Goal: Task Accomplishment & Management: Manage account settings

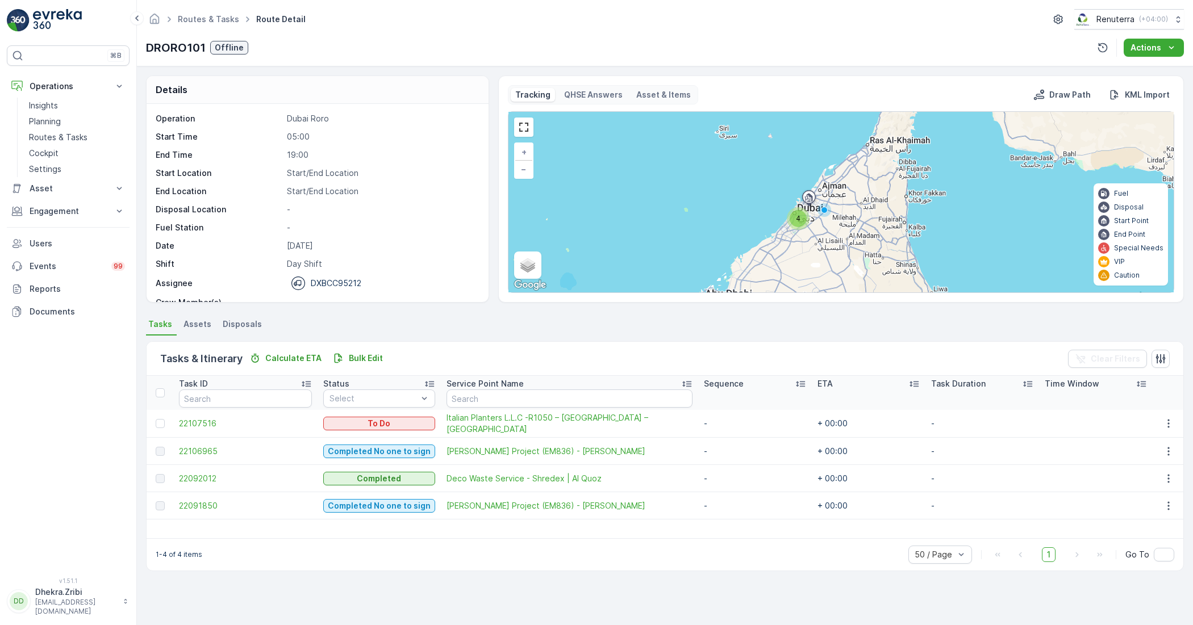
scroll to position [36, 0]
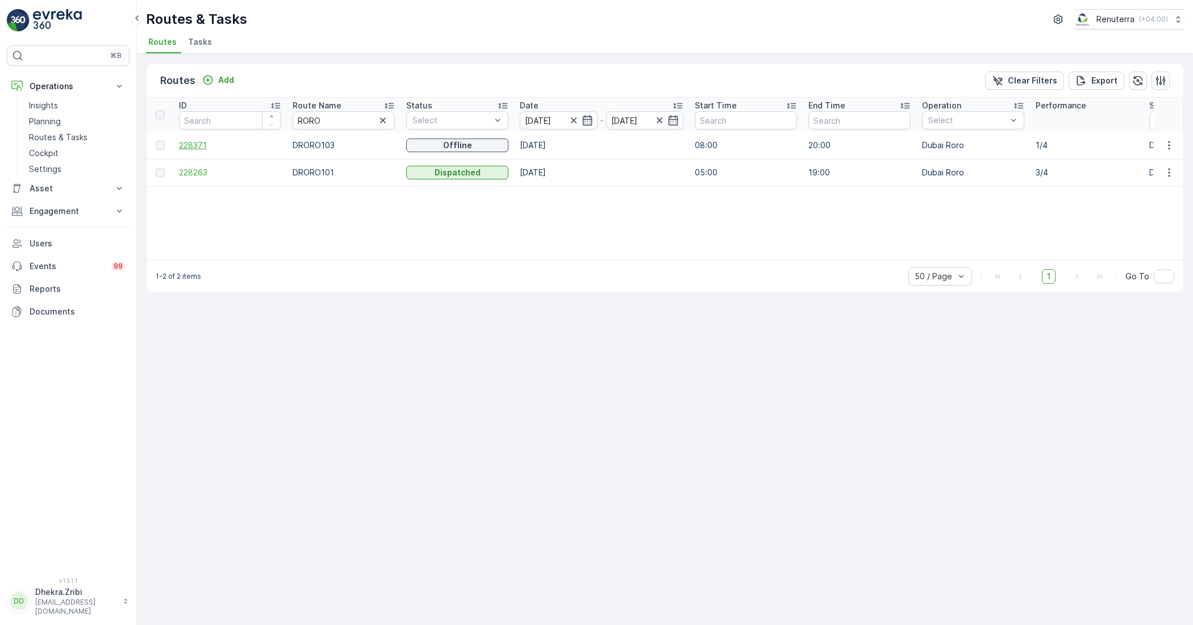
click at [191, 145] on span "228371" at bounding box center [230, 145] width 102 height 11
click at [192, 140] on span "228371" at bounding box center [230, 145] width 102 height 11
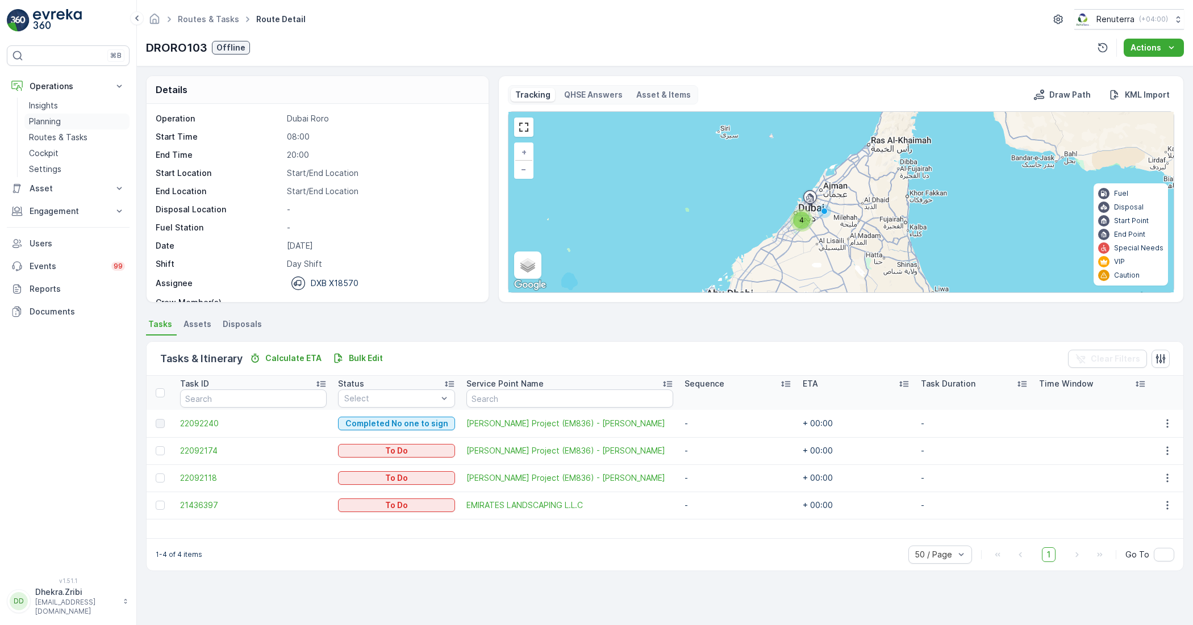
click at [45, 120] on p "Planning" at bounding box center [45, 121] width 32 height 11
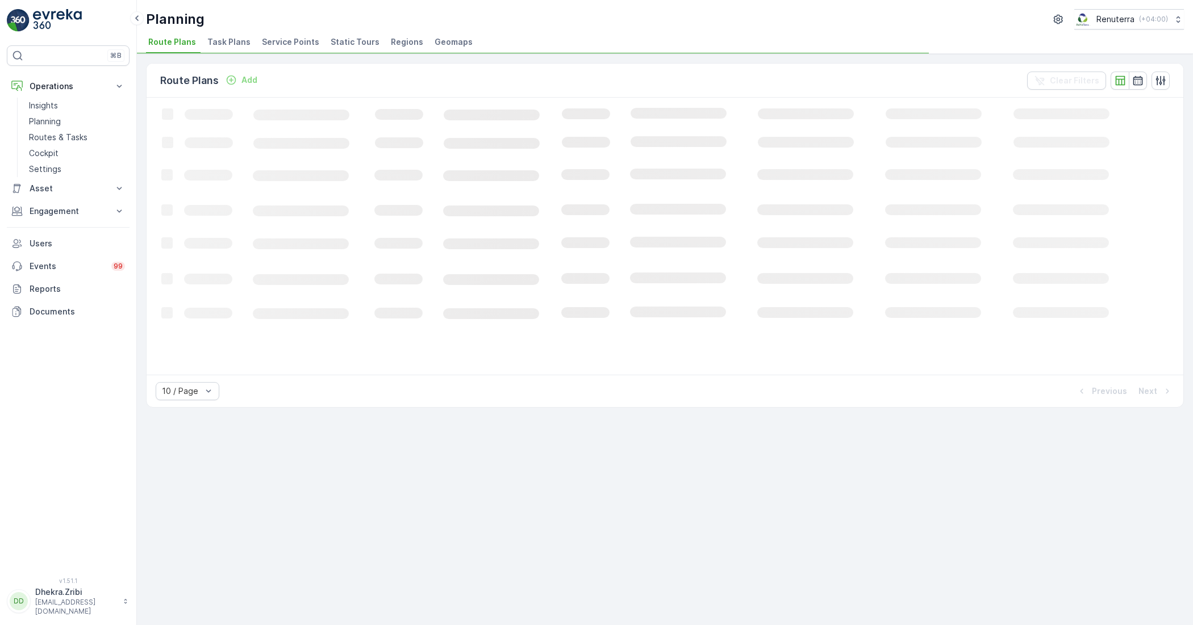
click at [299, 45] on span "Service Points" at bounding box center [290, 41] width 57 height 11
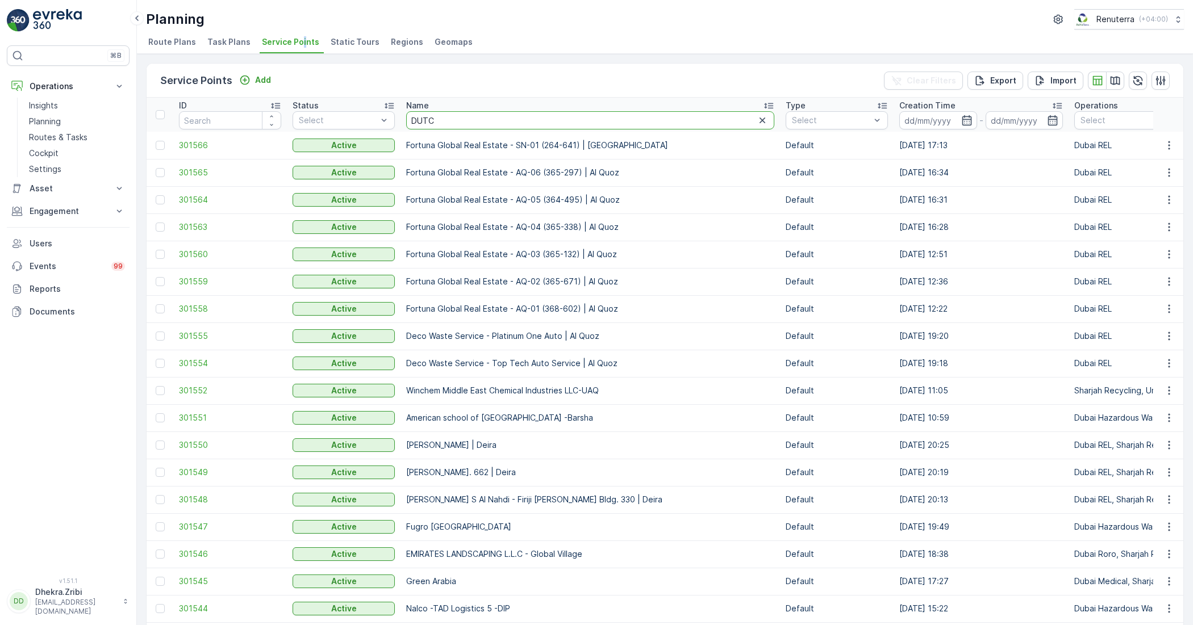
type input "DUTCH"
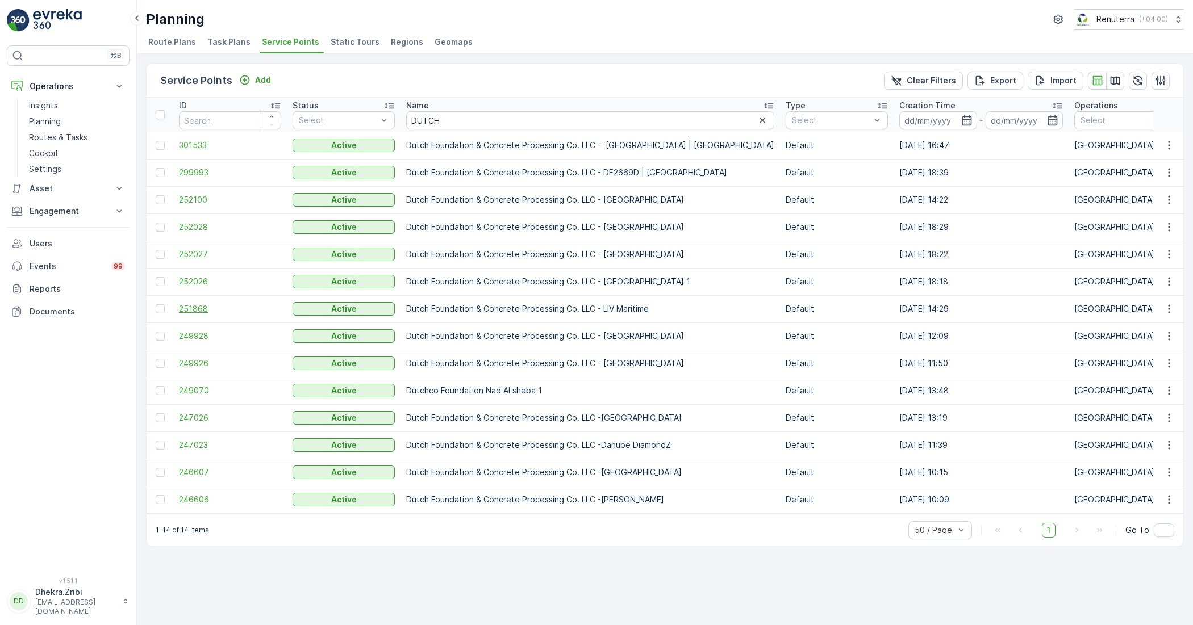
click at [203, 308] on span "251868" at bounding box center [230, 308] width 102 height 11
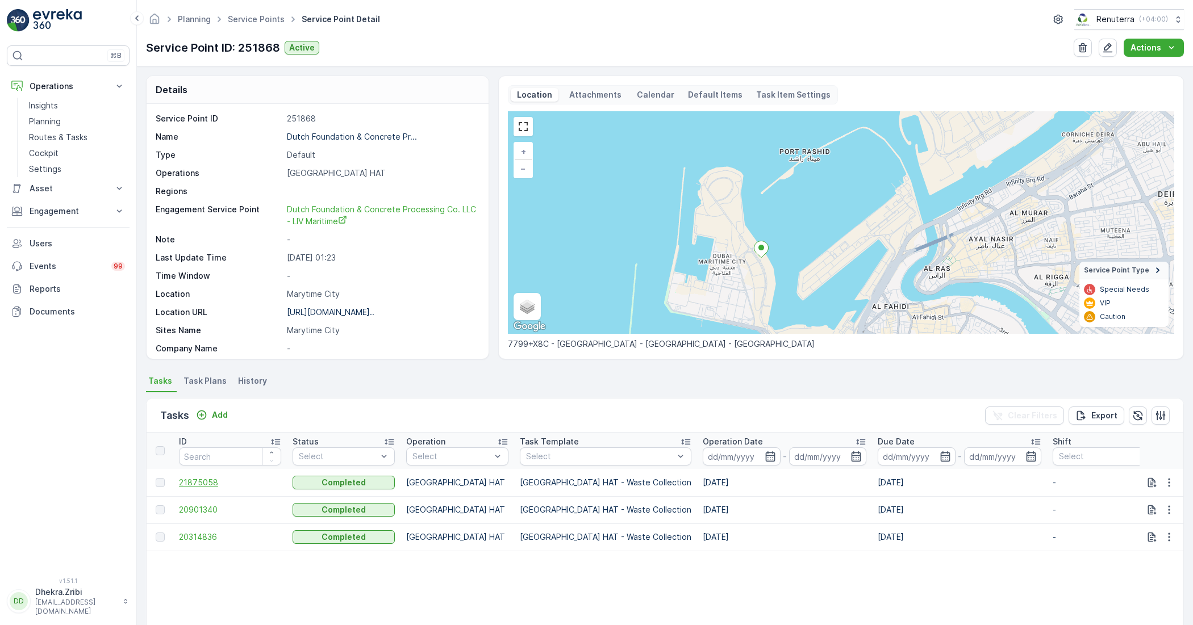
click at [211, 484] on span "21875058" at bounding box center [230, 482] width 102 height 11
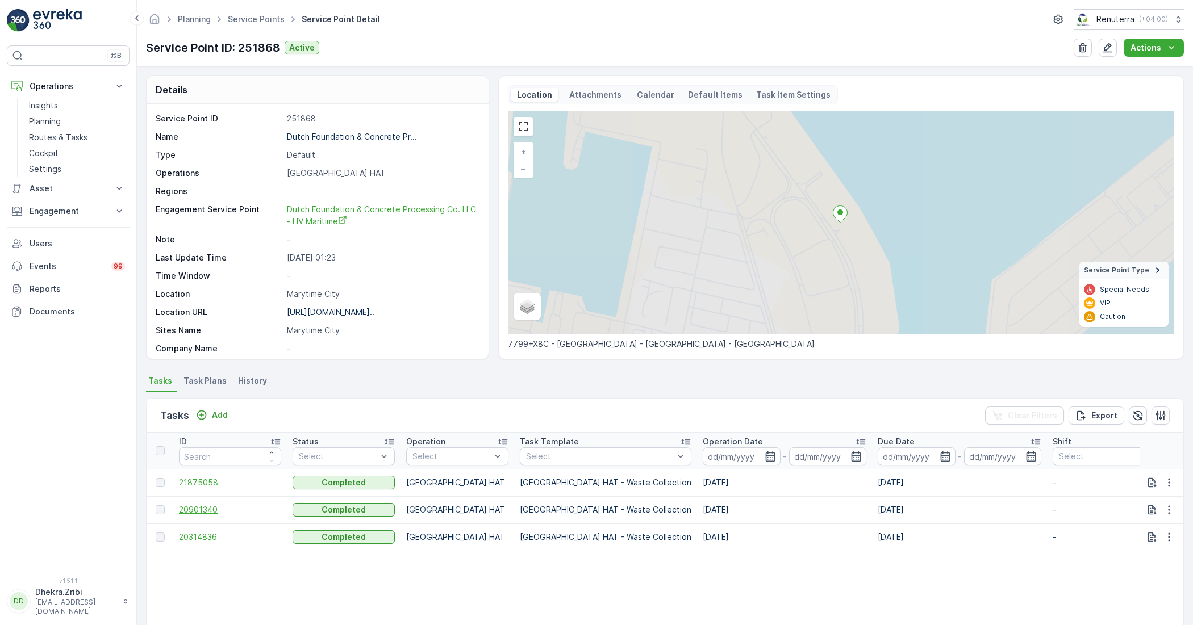
click at [205, 509] on span "20901340" at bounding box center [230, 509] width 102 height 11
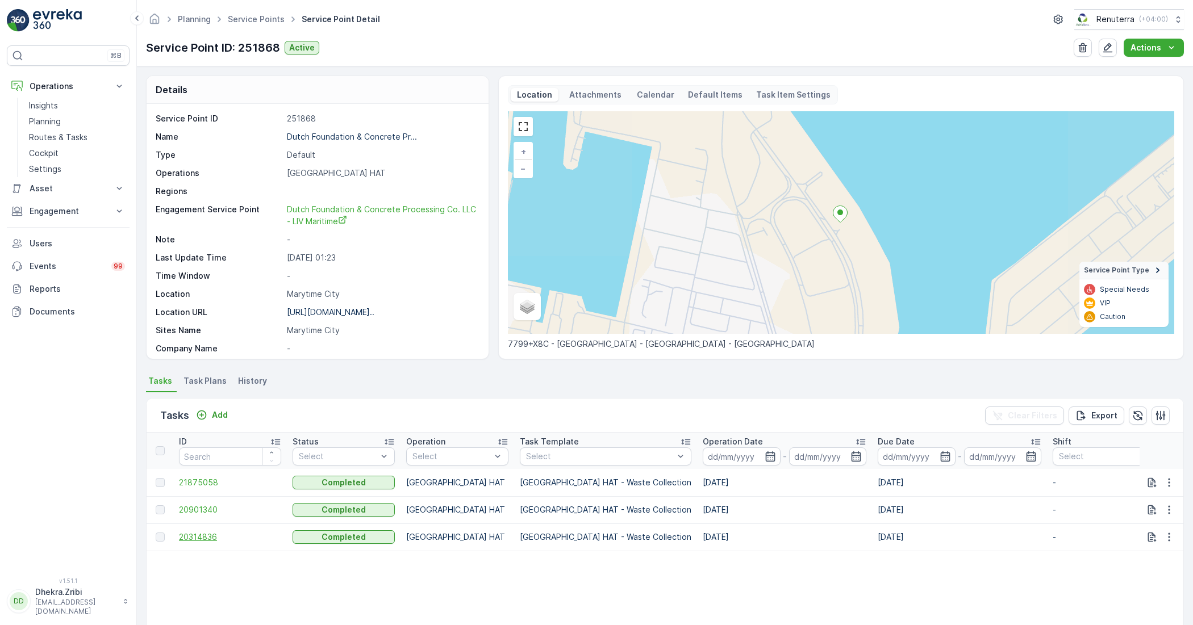
click at [204, 541] on span "20314836" at bounding box center [230, 537] width 102 height 11
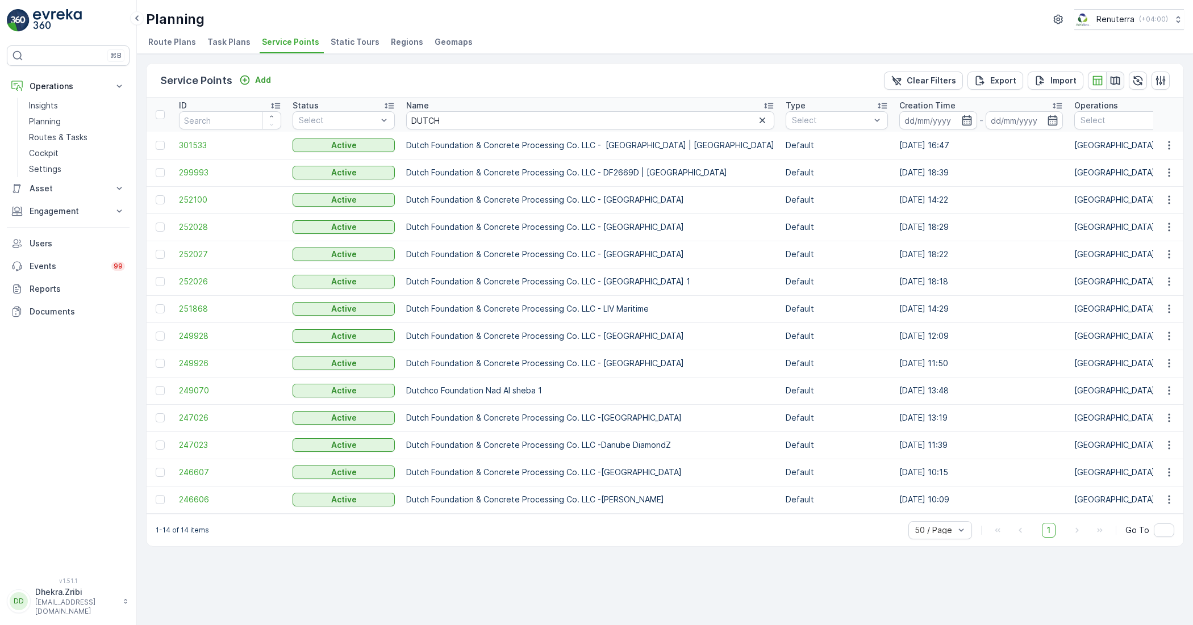
click at [1112, 78] on icon "button" at bounding box center [1114, 80] width 11 height 11
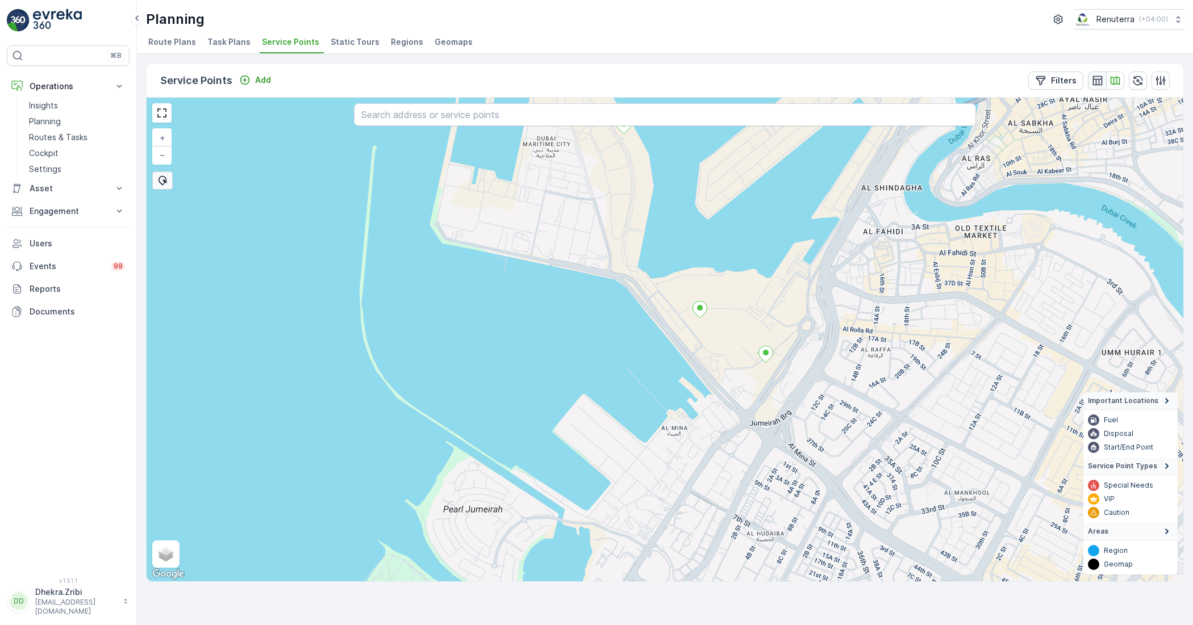
click at [1099, 81] on icon "button" at bounding box center [1097, 80] width 11 height 11
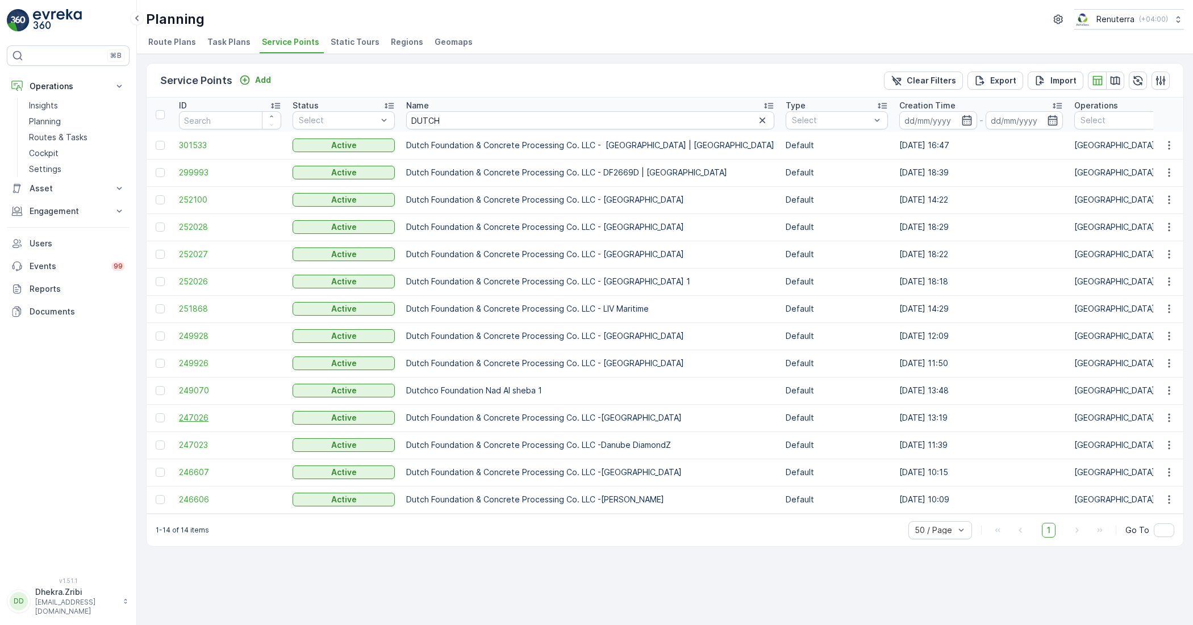
drag, startPoint x: 177, startPoint y: 418, endPoint x: 186, endPoint y: 413, distance: 10.4
click at [182, 415] on td "247026" at bounding box center [230, 417] width 114 height 27
click at [186, 413] on span "247026" at bounding box center [230, 417] width 102 height 11
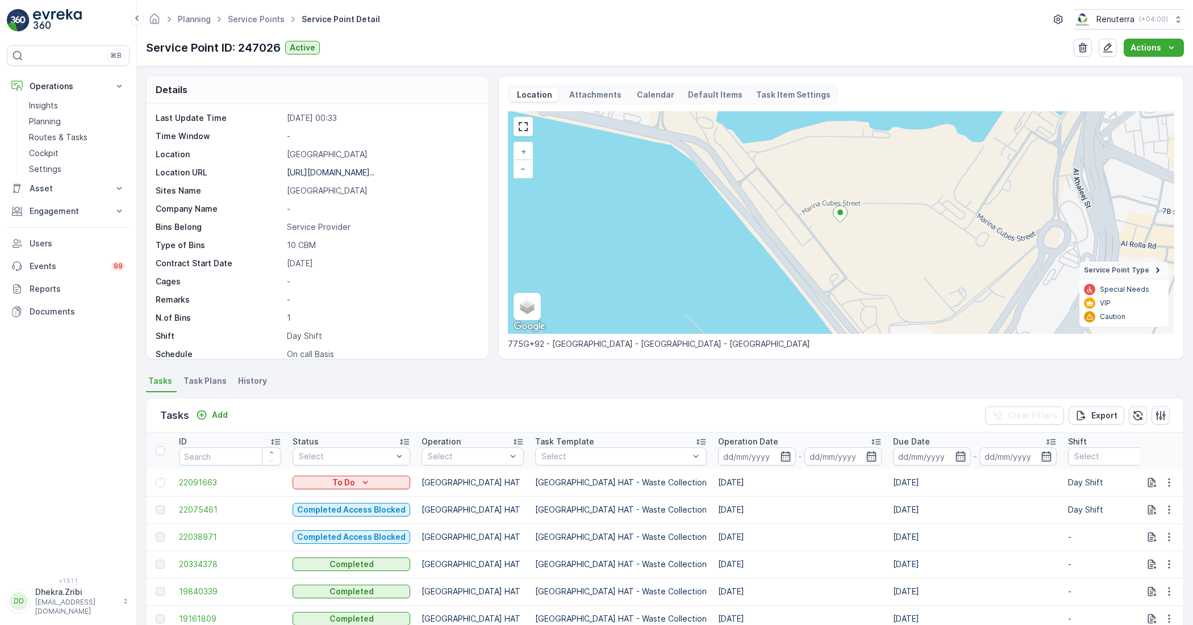
scroll to position [142, 0]
click at [204, 538] on span "22038971" at bounding box center [230, 537] width 102 height 11
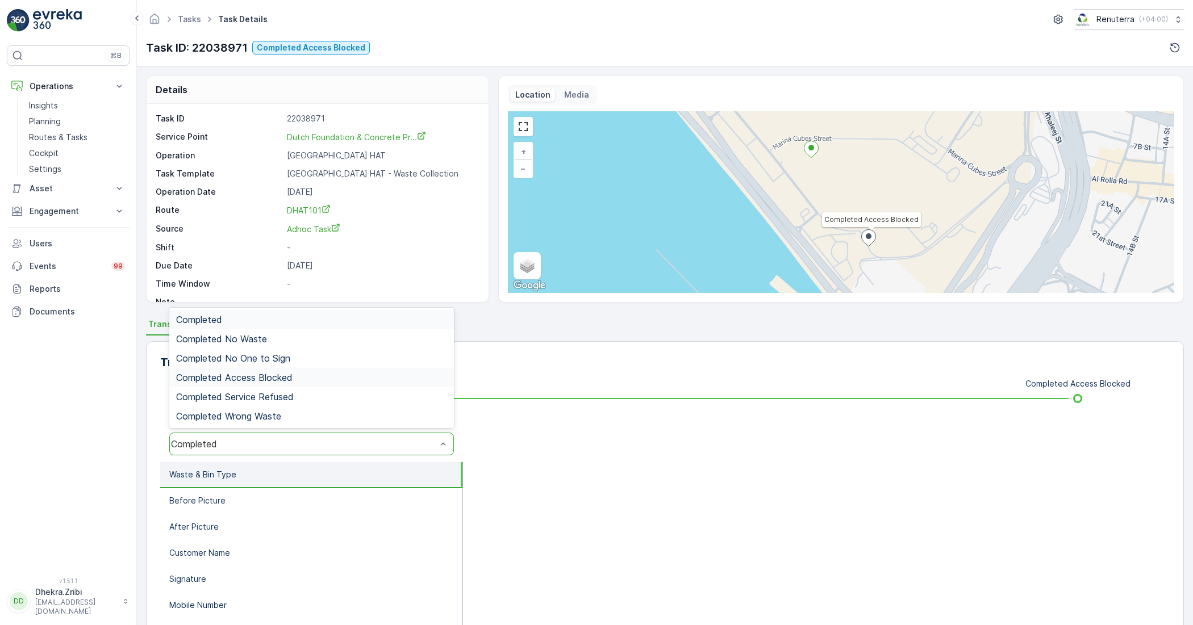
click at [270, 375] on span "Completed Access Blocked" at bounding box center [234, 378] width 116 height 10
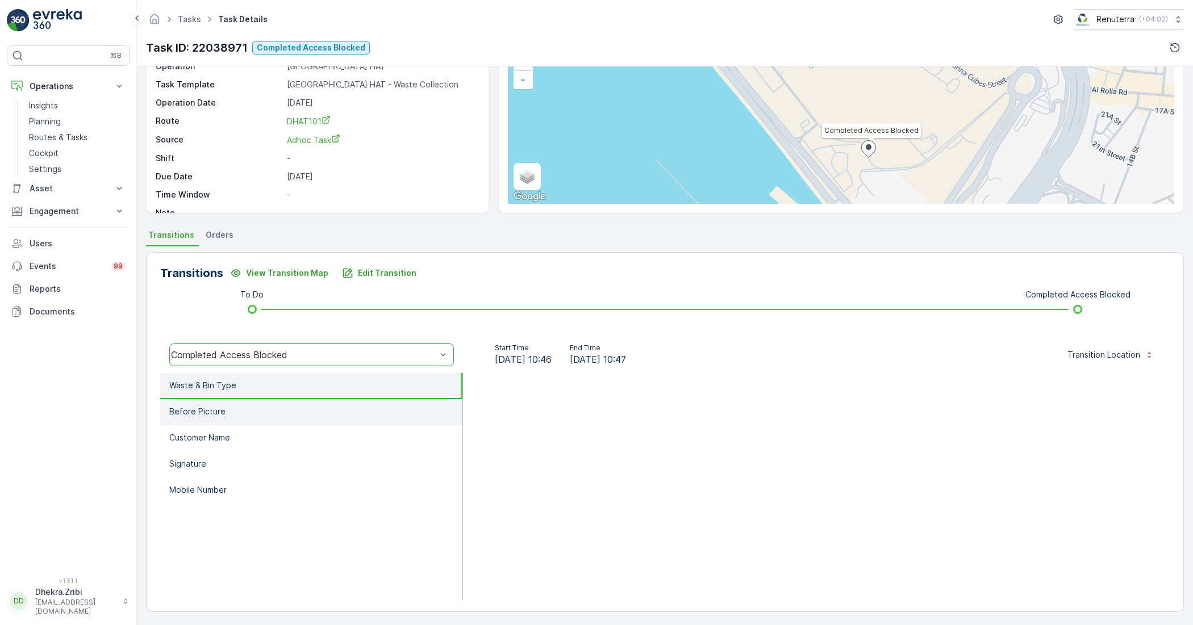
scroll to position [91, 0]
click at [214, 415] on p "Before Picture" at bounding box center [197, 409] width 56 height 11
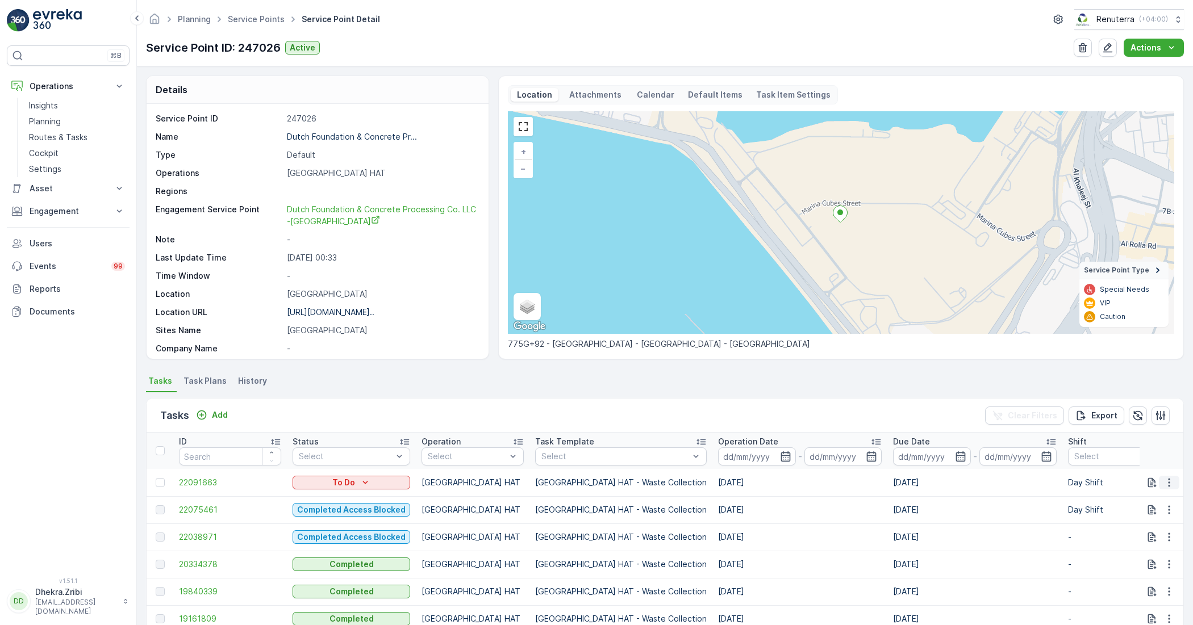
click at [1166, 487] on icon "button" at bounding box center [1168, 482] width 11 height 11
click at [1142, 529] on span "Change Route" at bounding box center [1139, 531] width 55 height 11
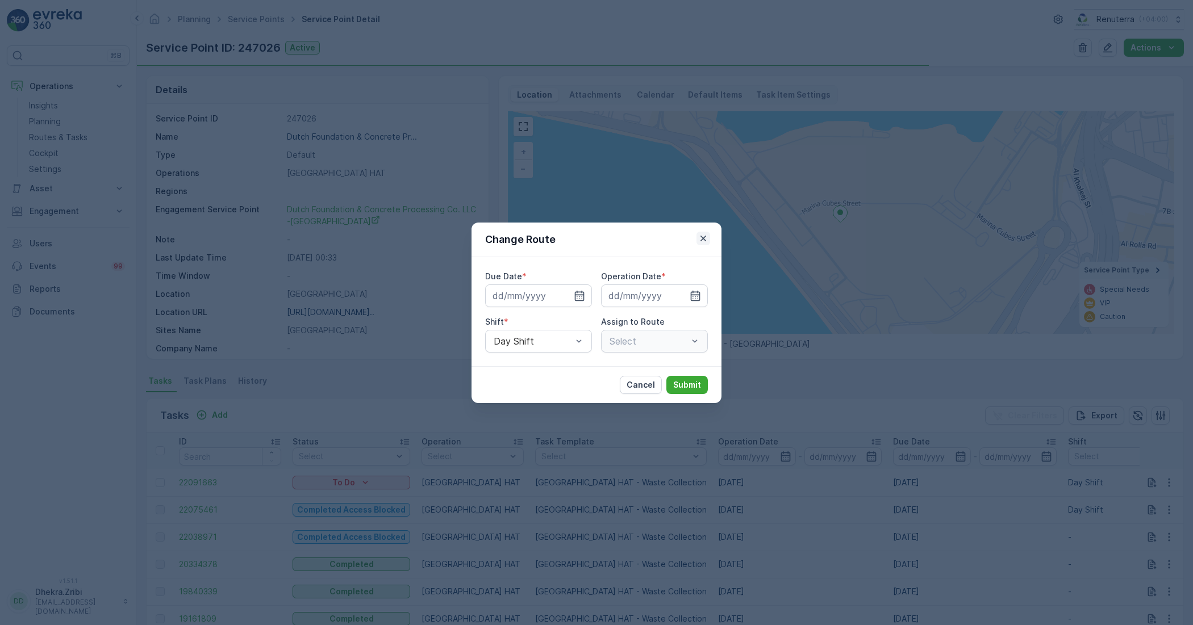
type input "[DATE]"
click at [705, 236] on icon "button" at bounding box center [702, 238] width 11 height 11
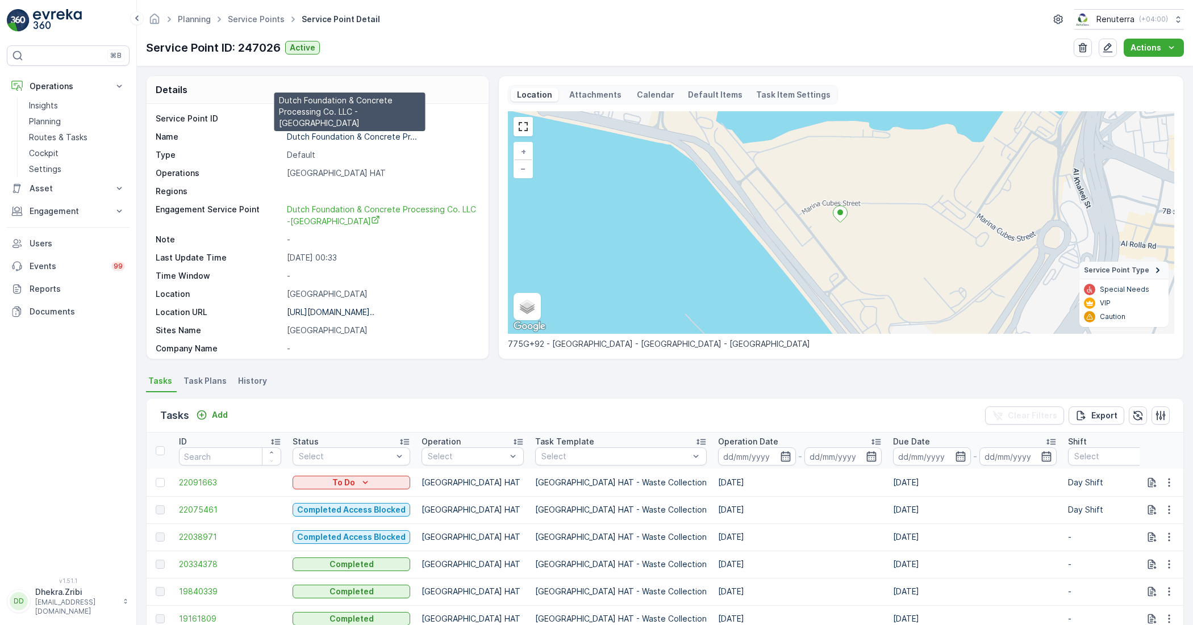
click at [336, 135] on p "Dutch Foundation & Concrete Pr..." at bounding box center [352, 137] width 130 height 10
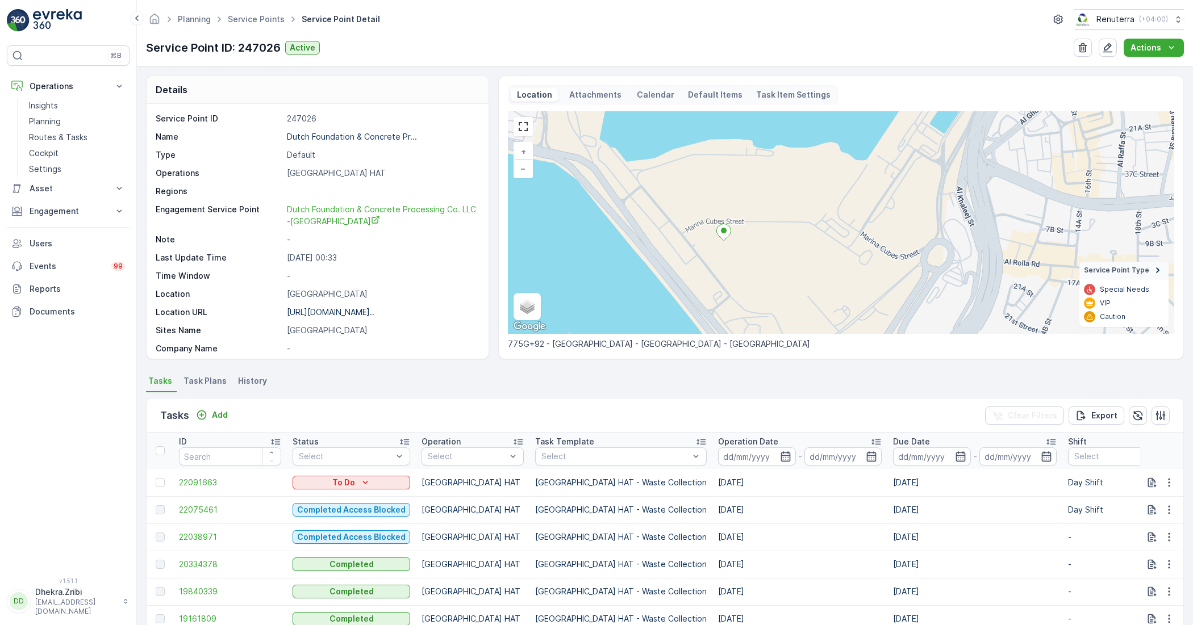
drag, startPoint x: 750, startPoint y: 183, endPoint x: 737, endPoint y: 240, distance: 57.7
click at [737, 240] on div "+ − Satellite Roadmap Terrain Hybrid Leaflet Keyboard shortcuts Map Data Map da…" at bounding box center [841, 222] width 666 height 223
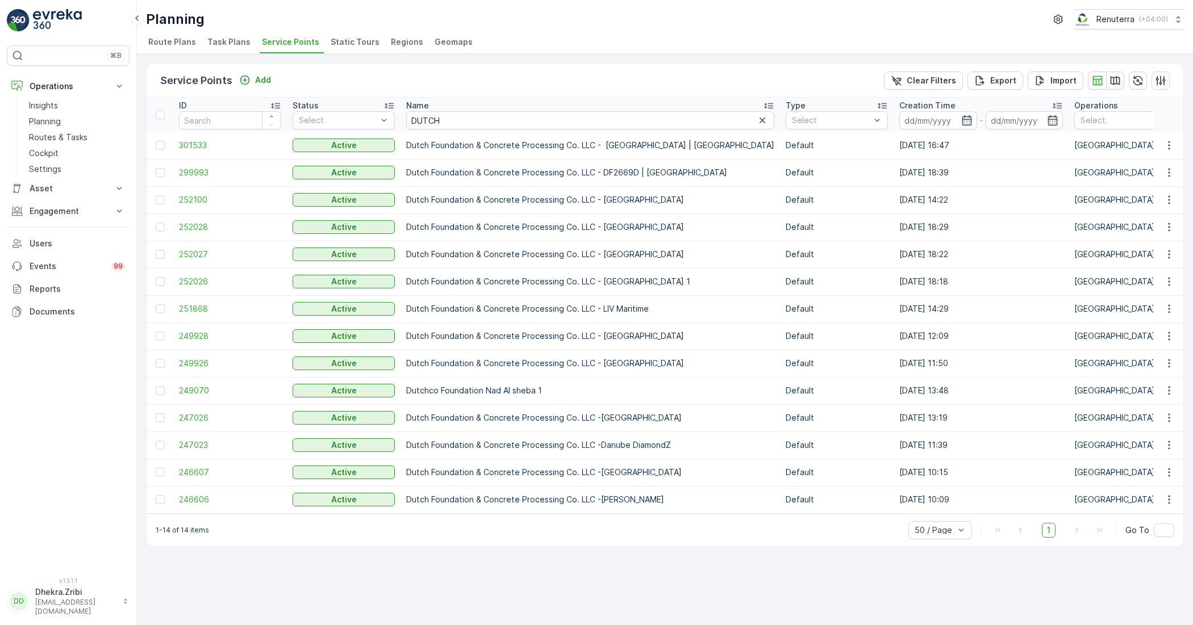
click at [1118, 77] on icon "button" at bounding box center [1115, 80] width 10 height 9
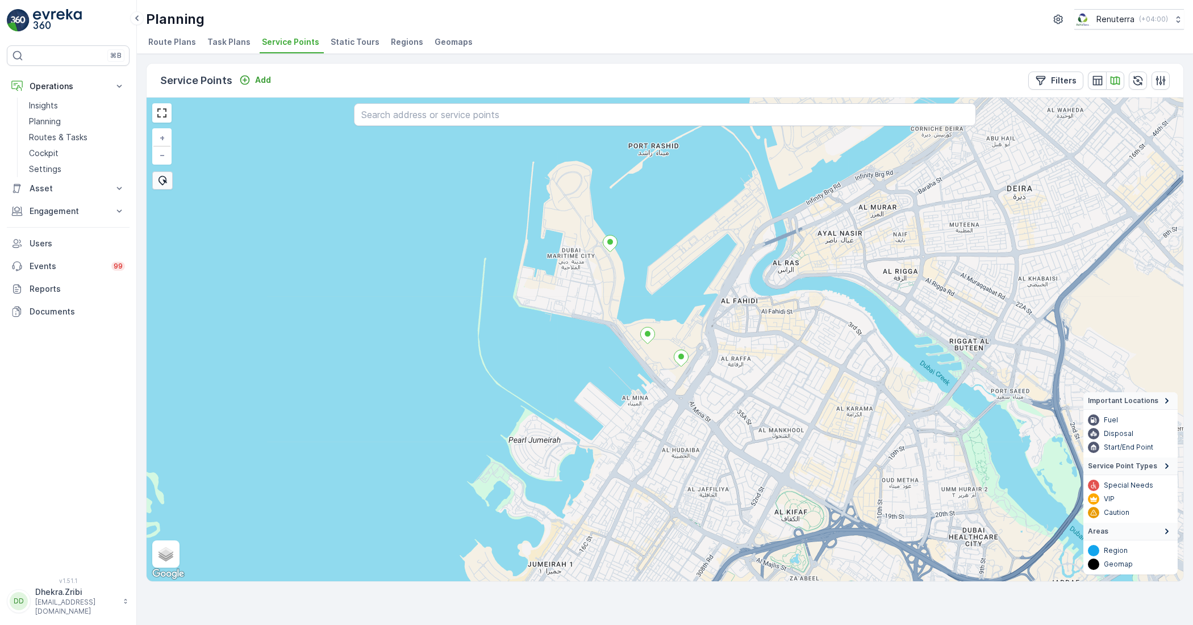
drag, startPoint x: 642, startPoint y: 423, endPoint x: 600, endPoint y: 310, distance: 120.6
click at [600, 310] on div "+ − Satellite Roadmap Terrain Hybrid Leaflet Keyboard shortcuts Map Data Map da…" at bounding box center [665, 340] width 1037 height 484
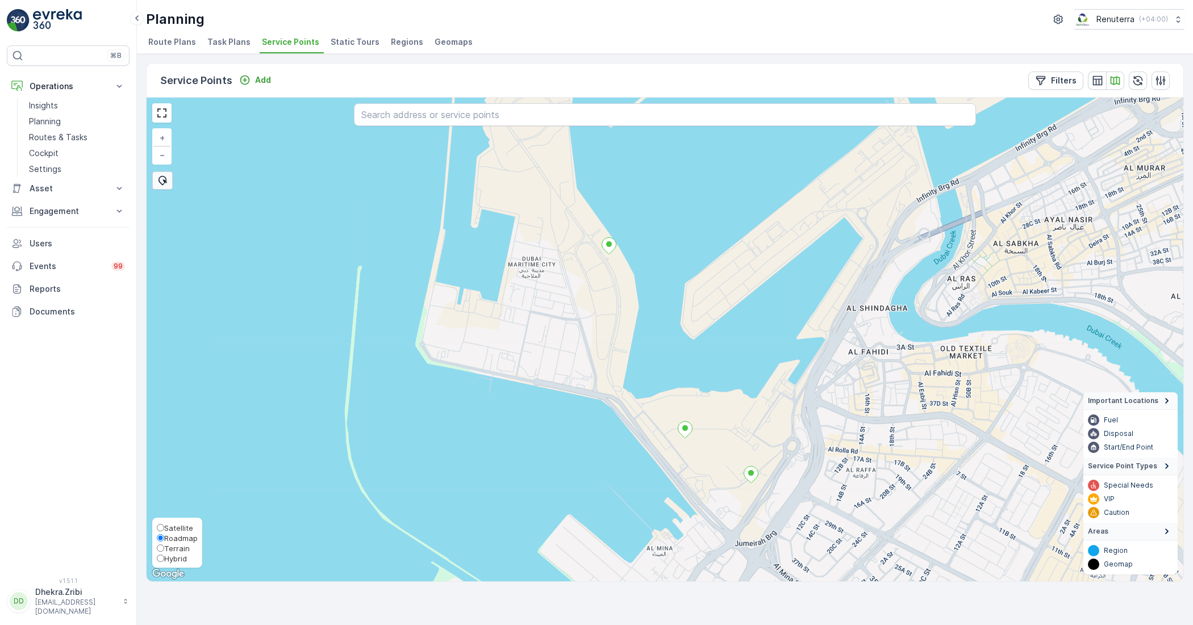
click at [166, 524] on span "Satellite" at bounding box center [178, 528] width 29 height 9
click at [164, 524] on input "Satellite" at bounding box center [160, 527] width 7 height 7
radio input "true"
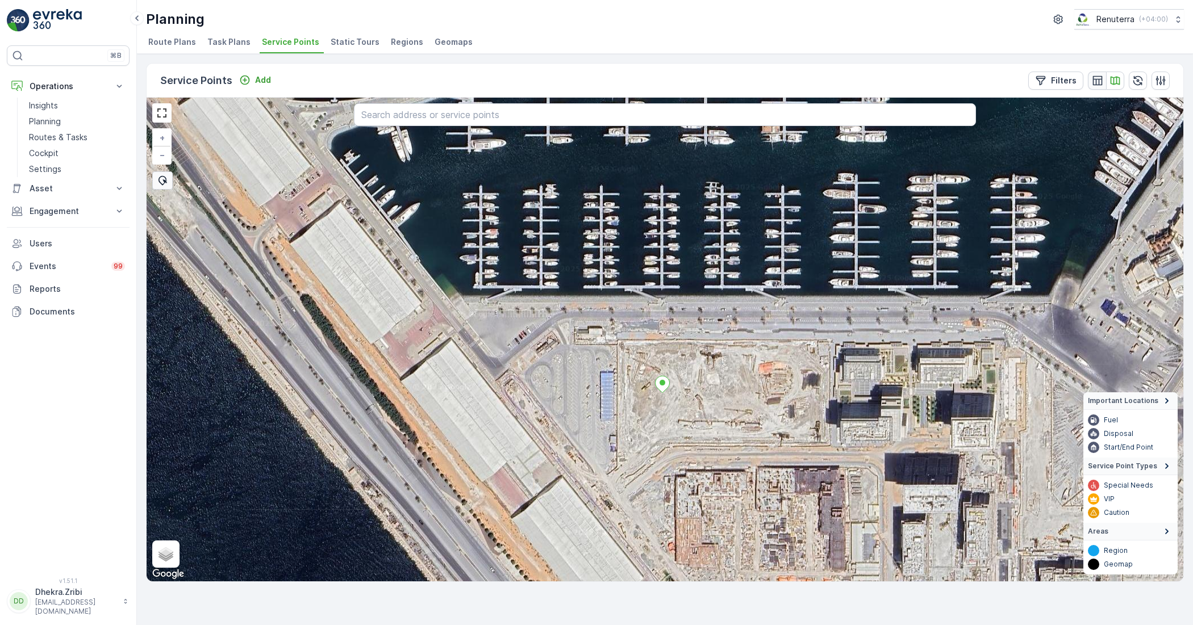
click at [1095, 78] on icon "button" at bounding box center [1097, 80] width 11 height 11
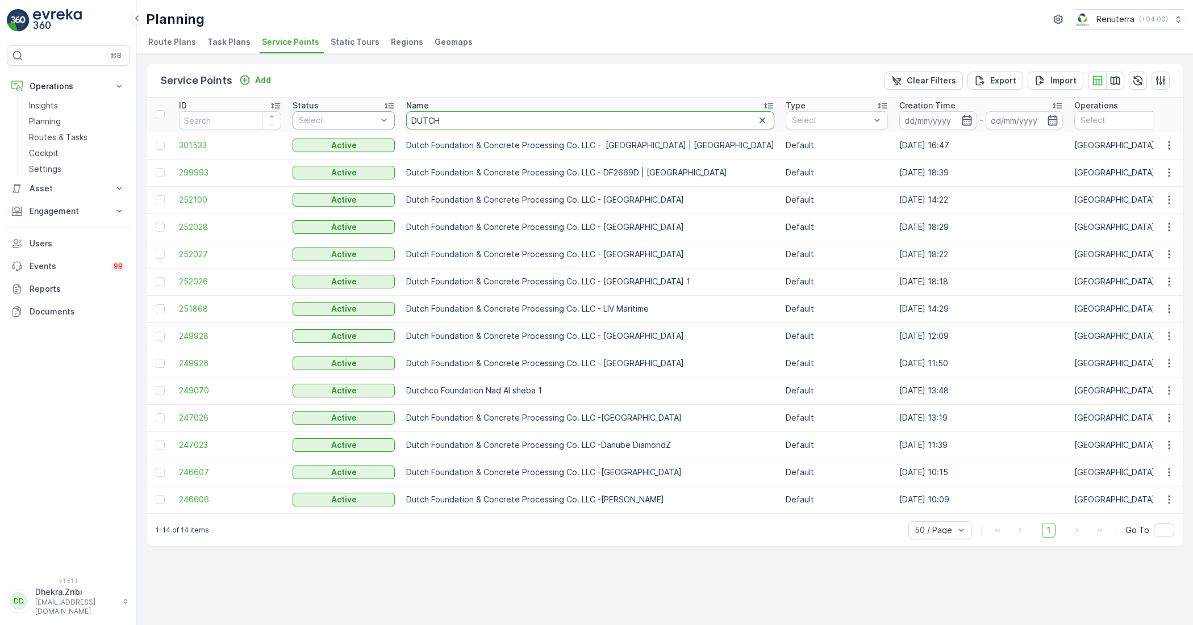
drag, startPoint x: 436, startPoint y: 112, endPoint x: 373, endPoint y: 121, distance: 64.3
type input "grans"
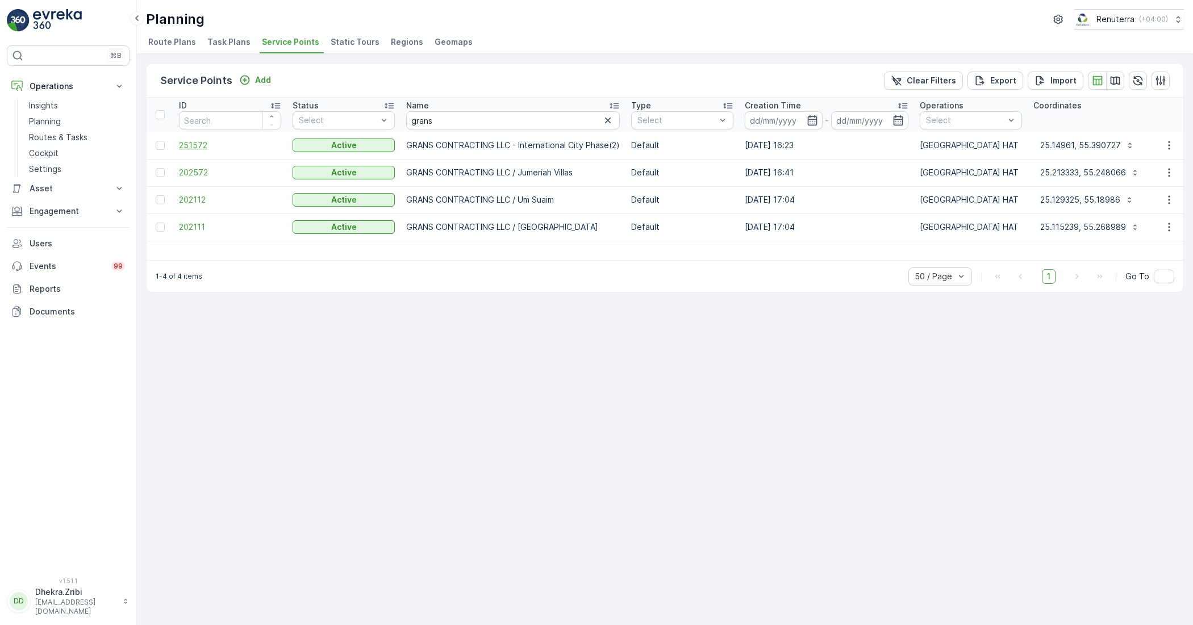
click at [202, 146] on span "251572" at bounding box center [230, 145] width 102 height 11
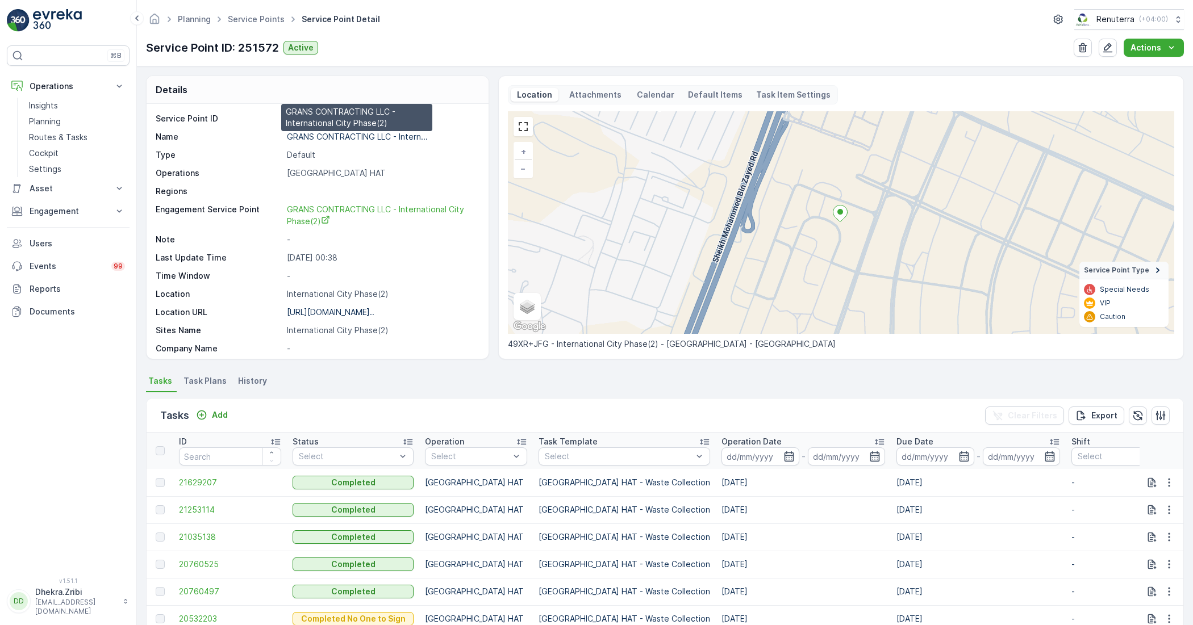
click at [376, 139] on p "GRANS CONTRACTING LLC - Intern..." at bounding box center [357, 137] width 141 height 10
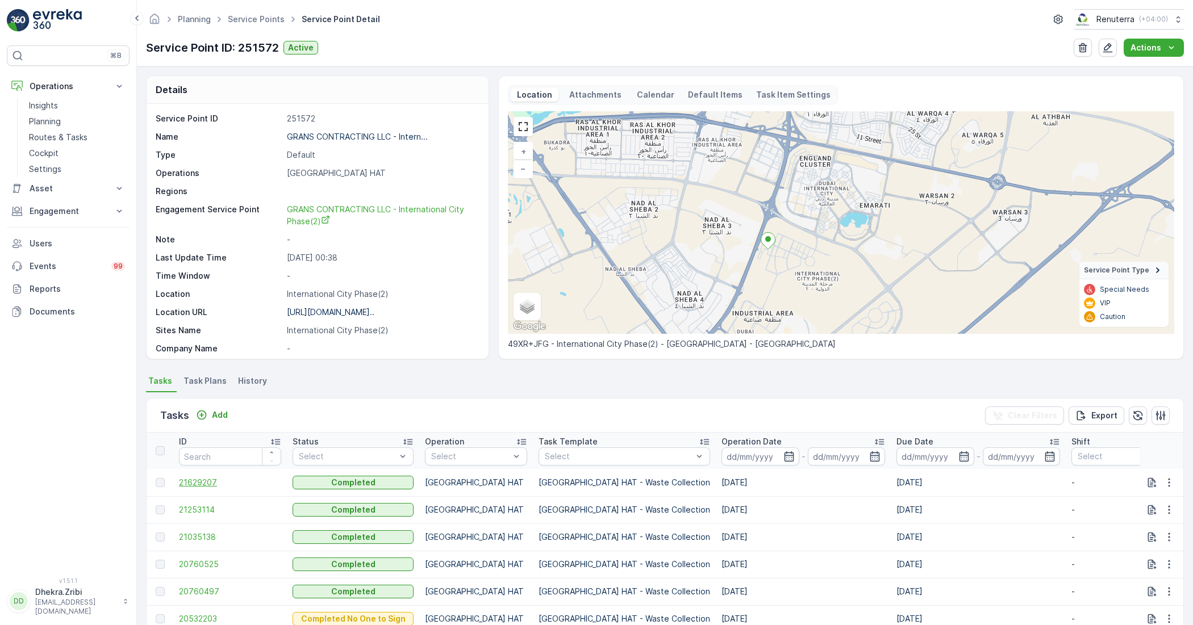
click at [191, 484] on span "21629207" at bounding box center [230, 482] width 102 height 11
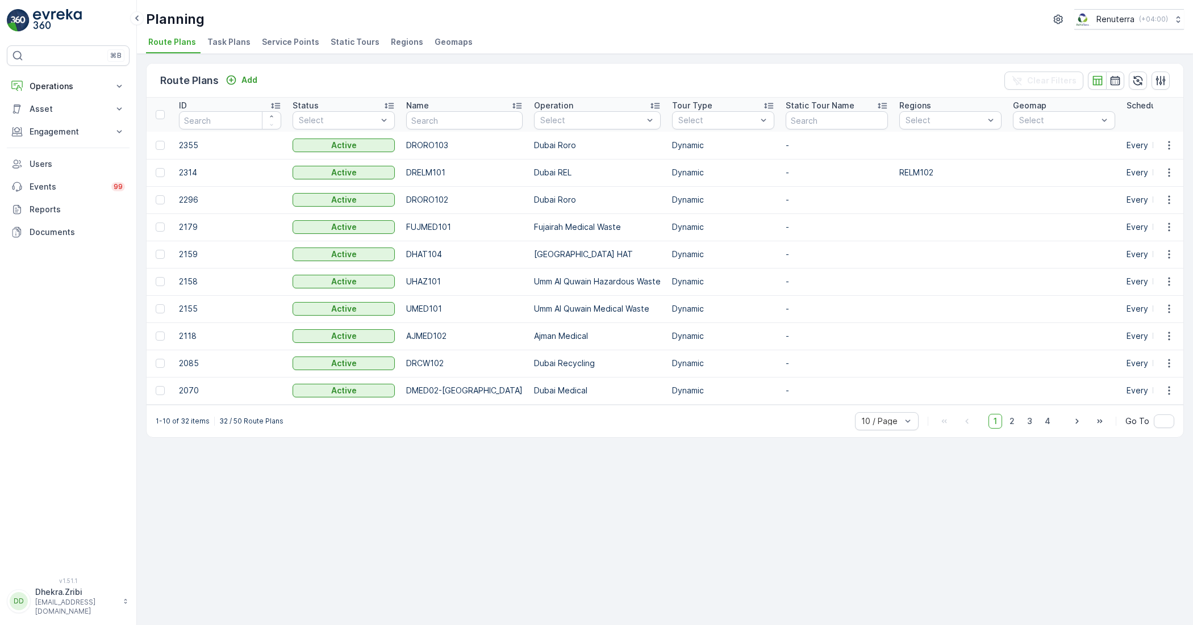
click at [289, 43] on span "Service Points" at bounding box center [290, 41] width 57 height 11
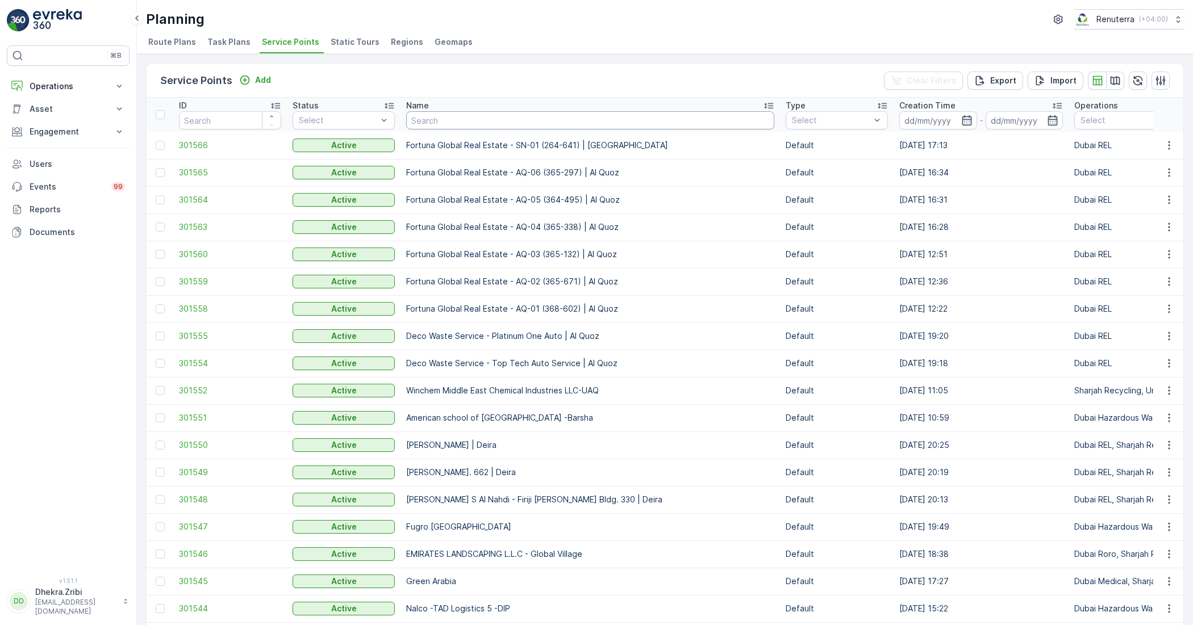
click at [483, 120] on input "text" at bounding box center [590, 120] width 368 height 18
type input "dubai"
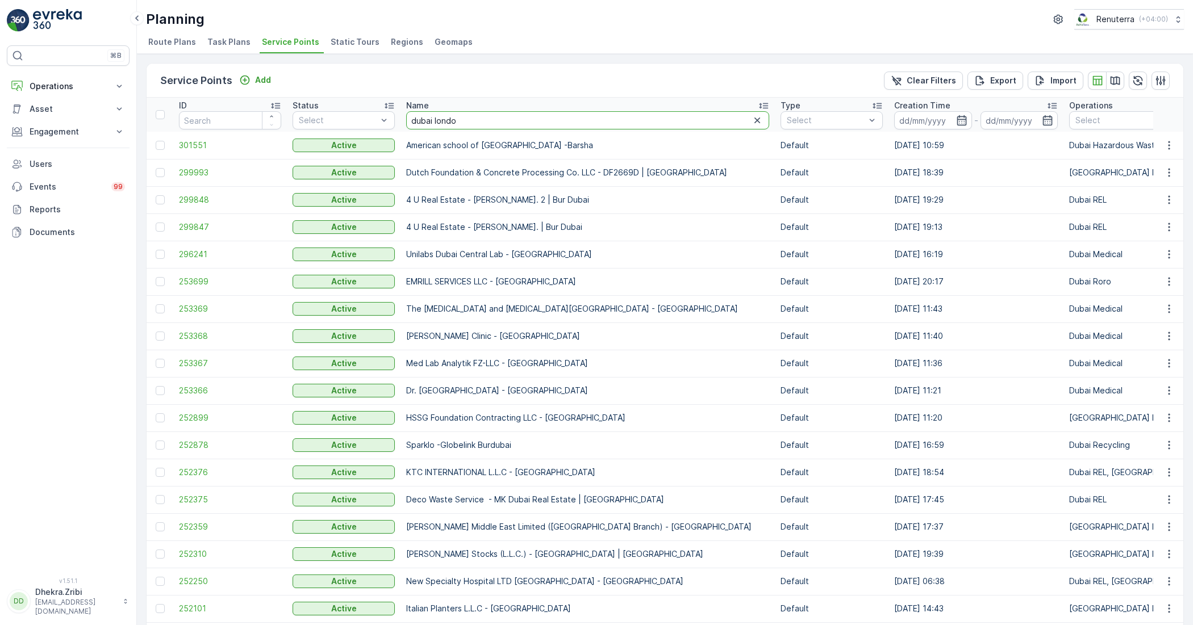
type input "dubai london"
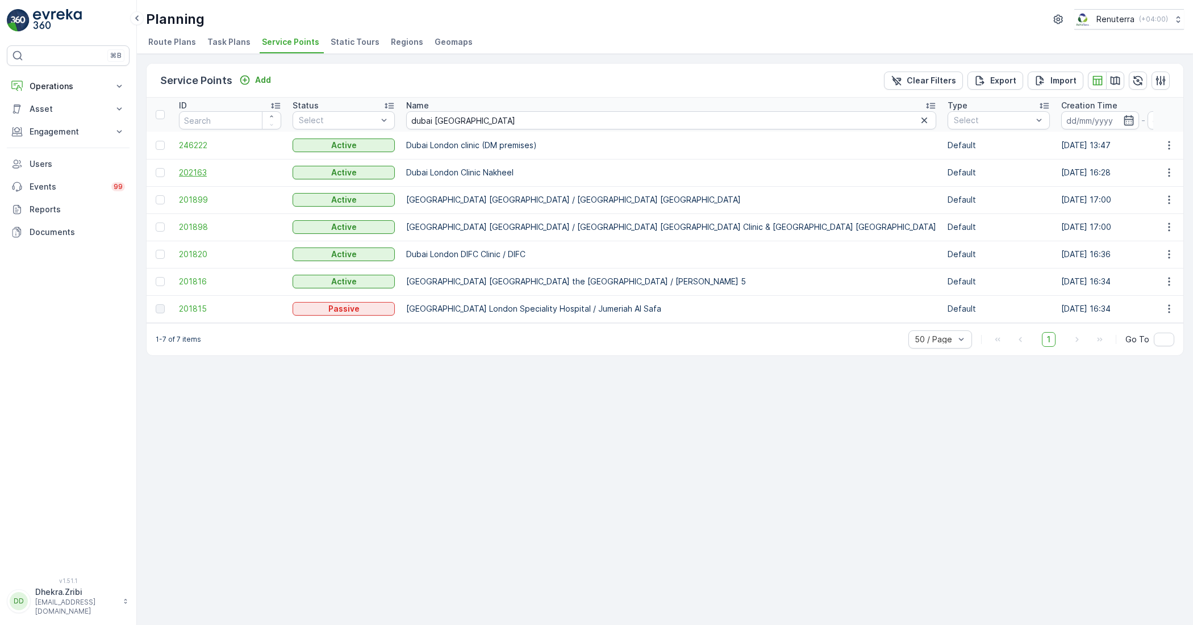
click at [203, 172] on span "202163" at bounding box center [230, 172] width 102 height 11
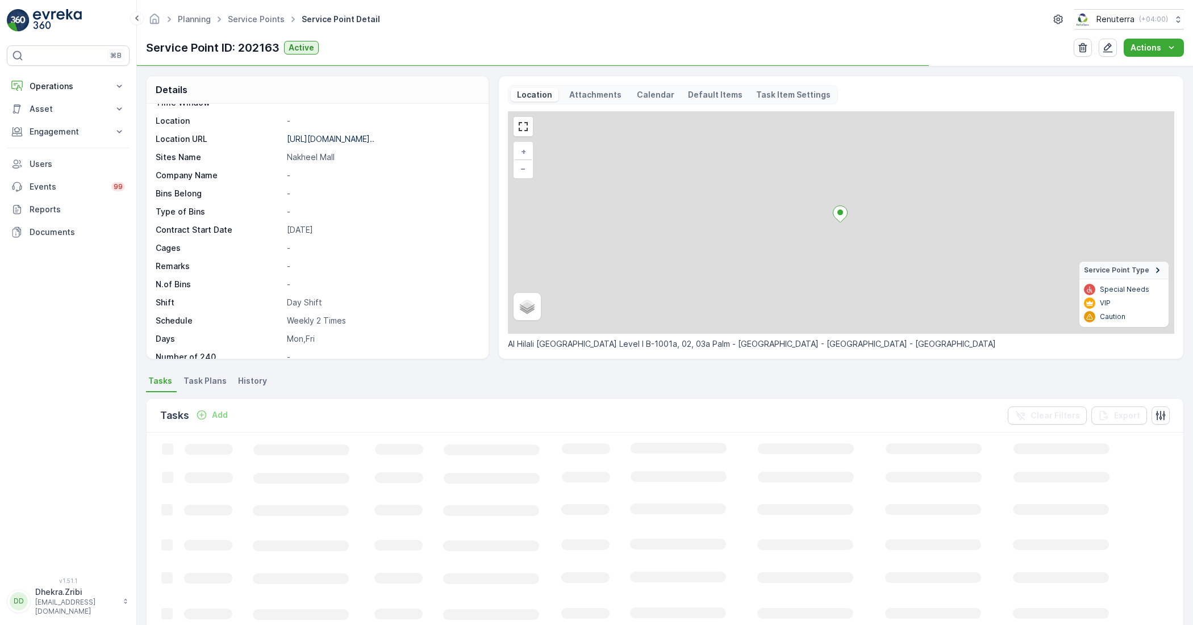
scroll to position [174, 0]
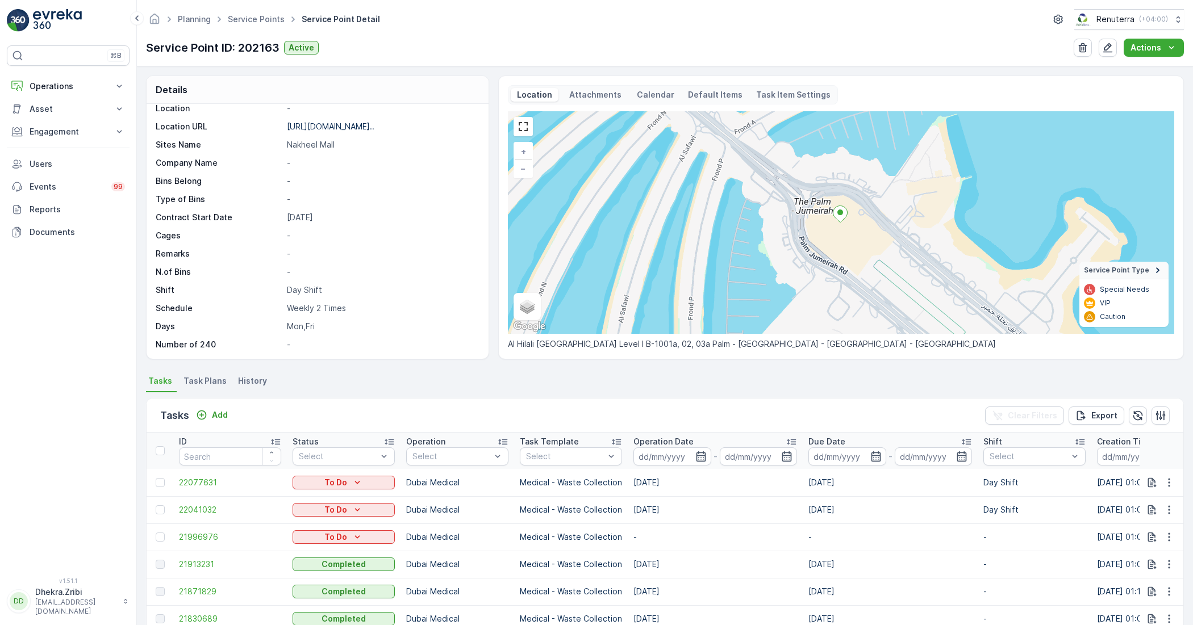
click at [196, 382] on span "Task Plans" at bounding box center [204, 380] width 43 height 11
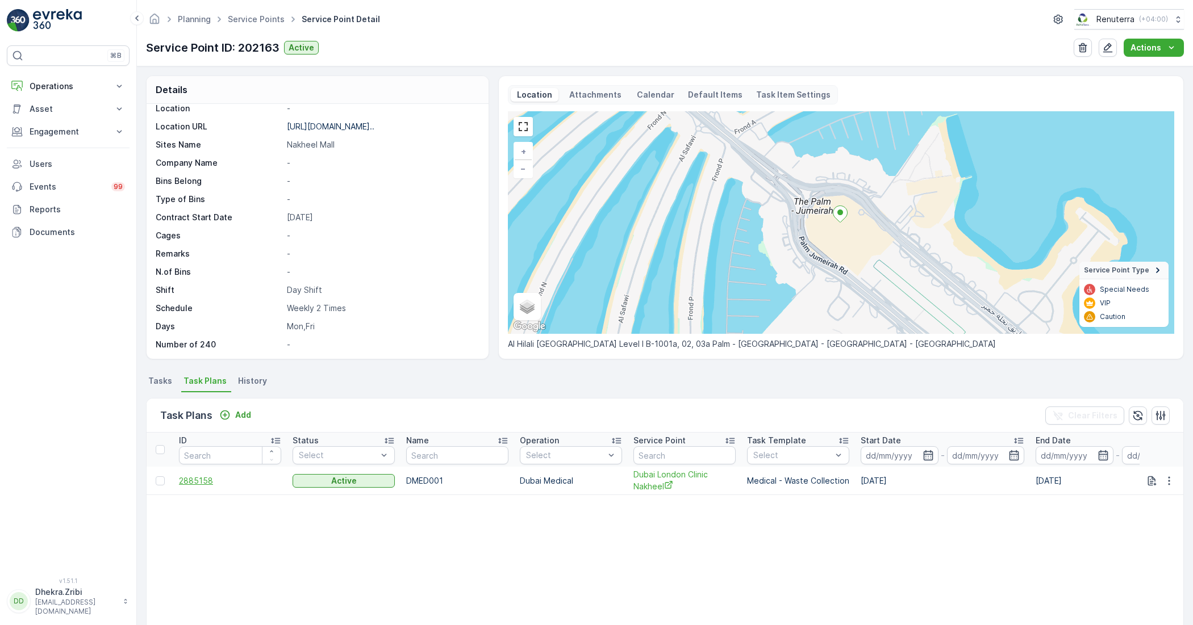
click at [189, 481] on span "2885158" at bounding box center [230, 480] width 102 height 11
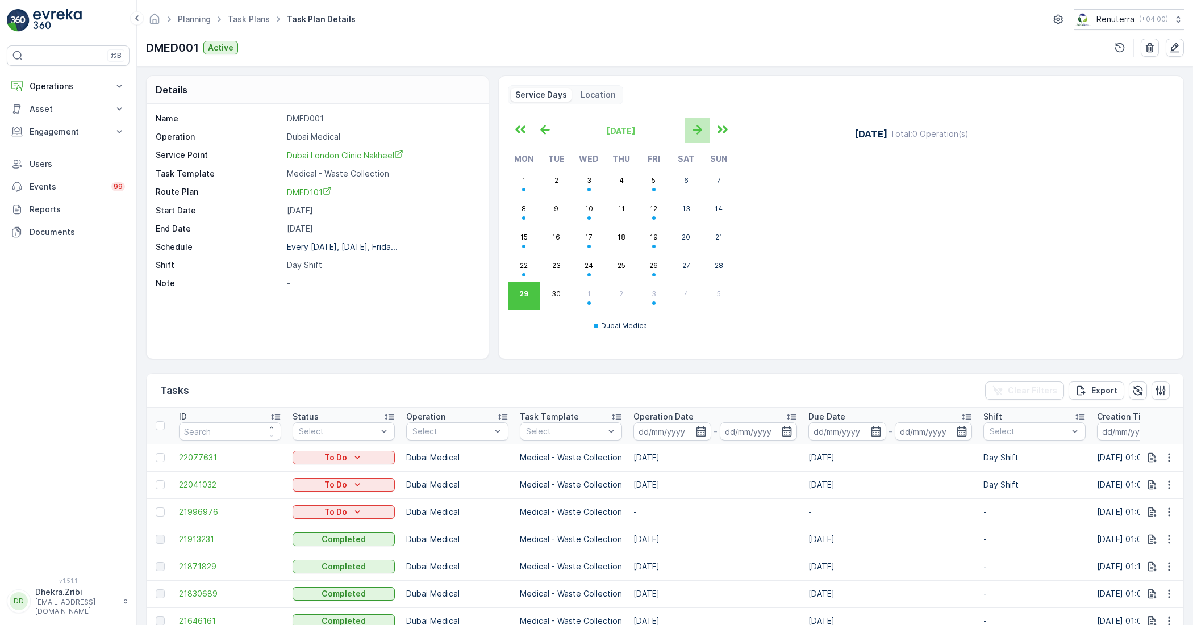
click at [700, 123] on icon "button" at bounding box center [697, 129] width 19 height 19
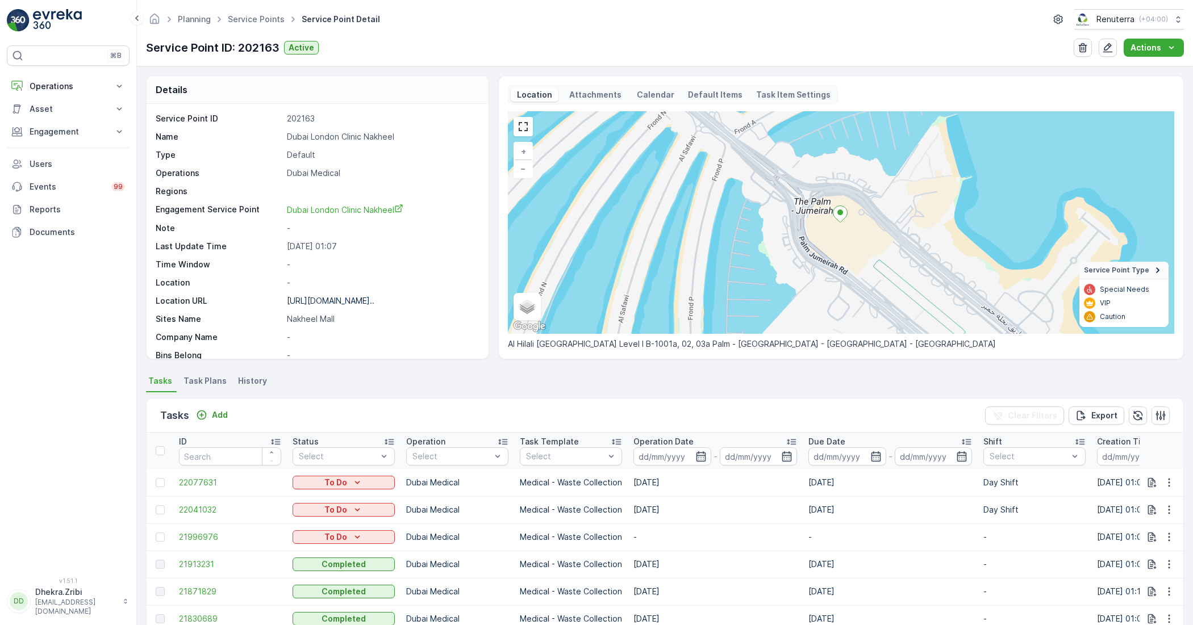
click at [200, 381] on span "Task Plans" at bounding box center [204, 380] width 43 height 11
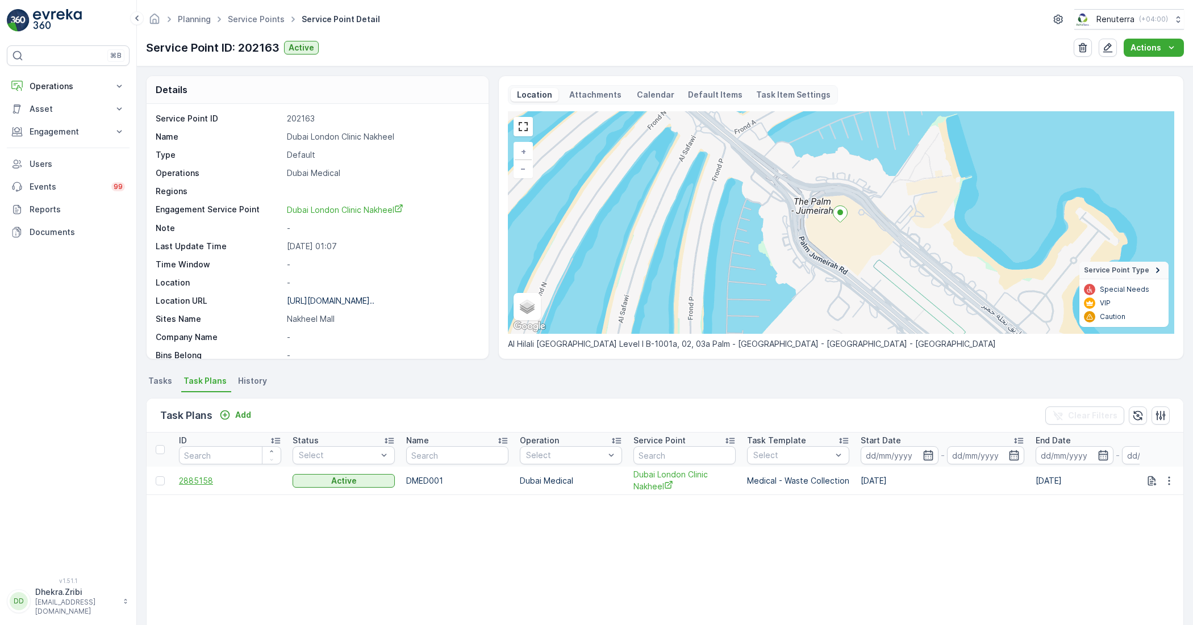
click at [202, 479] on span "2885158" at bounding box center [230, 480] width 102 height 11
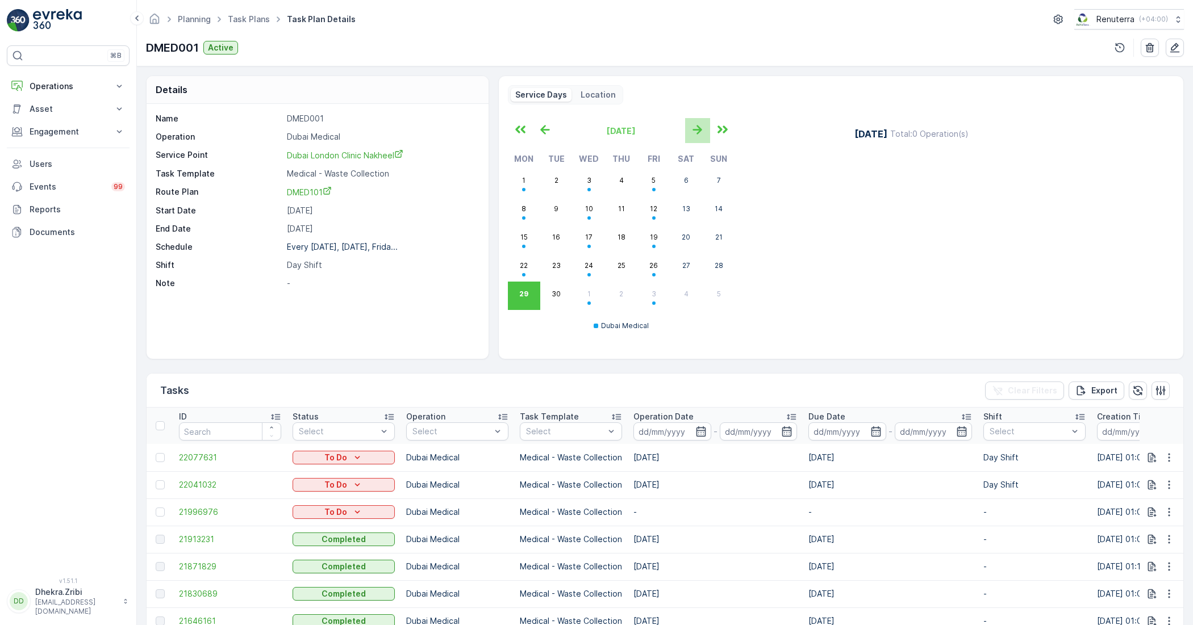
click at [693, 131] on icon "button" at bounding box center [697, 129] width 19 height 19
click at [762, 304] on div "October 2025 Mon Tue Wed Thu Fri Sat Sun 29 30 1 2 3 4 5 6 7 8 9 10 11 12 13 14…" at bounding box center [674, 230] width 333 height 224
click at [545, 119] on button "button" at bounding box center [545, 130] width 25 height 25
click at [691, 132] on icon "button" at bounding box center [697, 129] width 19 height 19
click at [548, 128] on icon "button" at bounding box center [545, 129] width 19 height 19
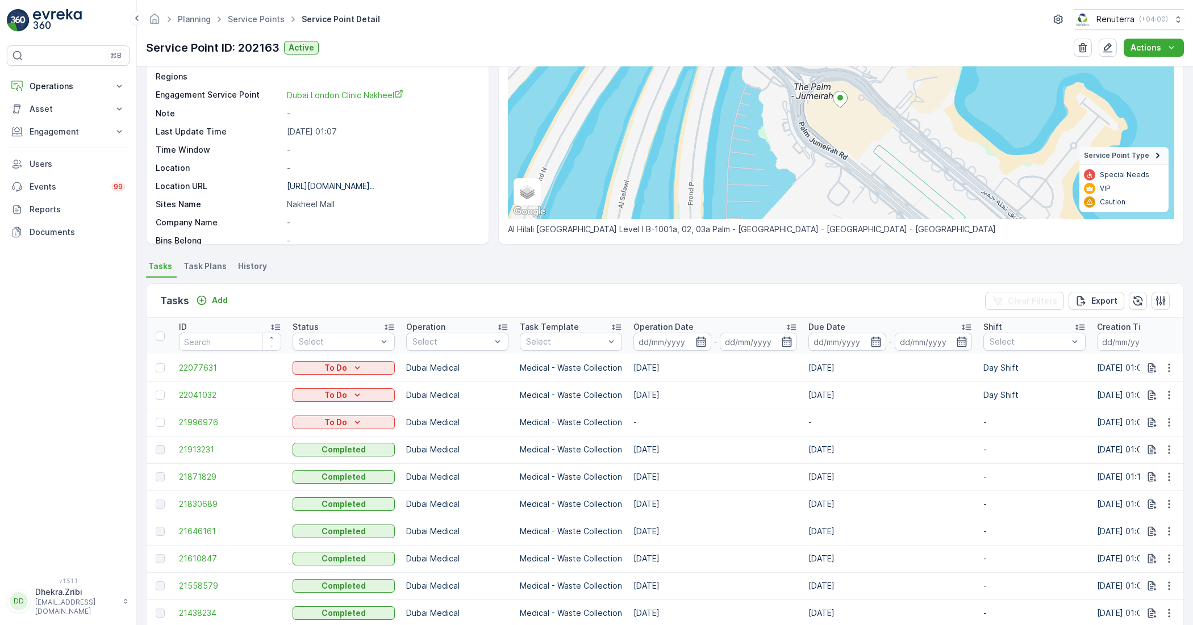
scroll to position [142, 0]
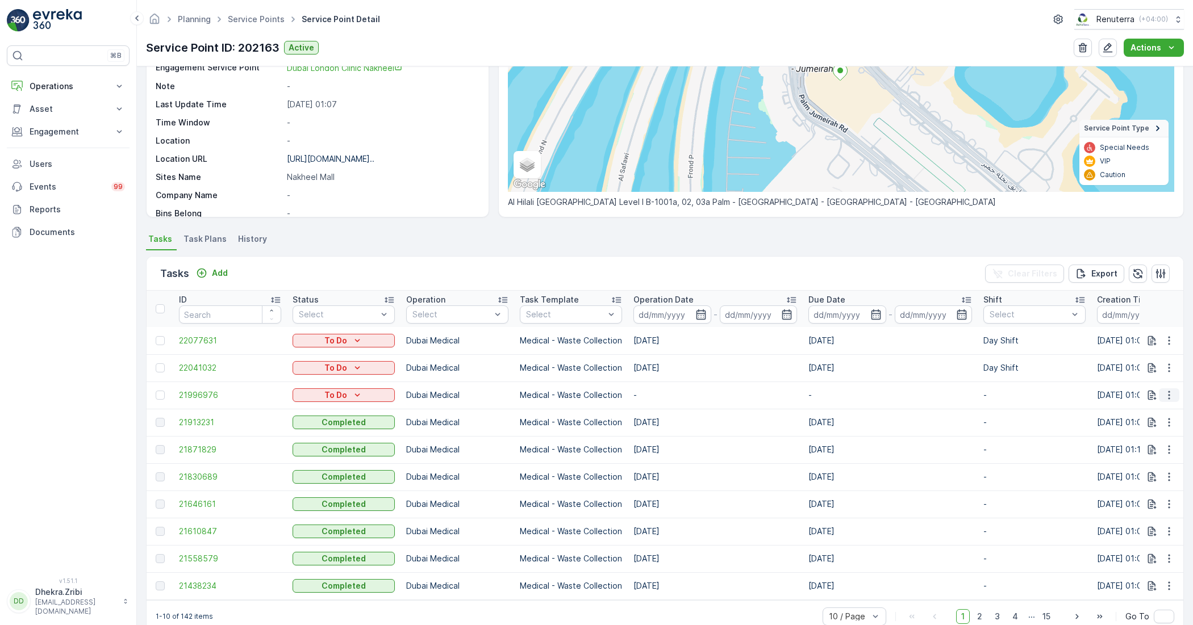
click at [1163, 395] on icon "button" at bounding box center [1168, 395] width 11 height 11
click at [1137, 444] on span "Change Route" at bounding box center [1139, 443] width 55 height 11
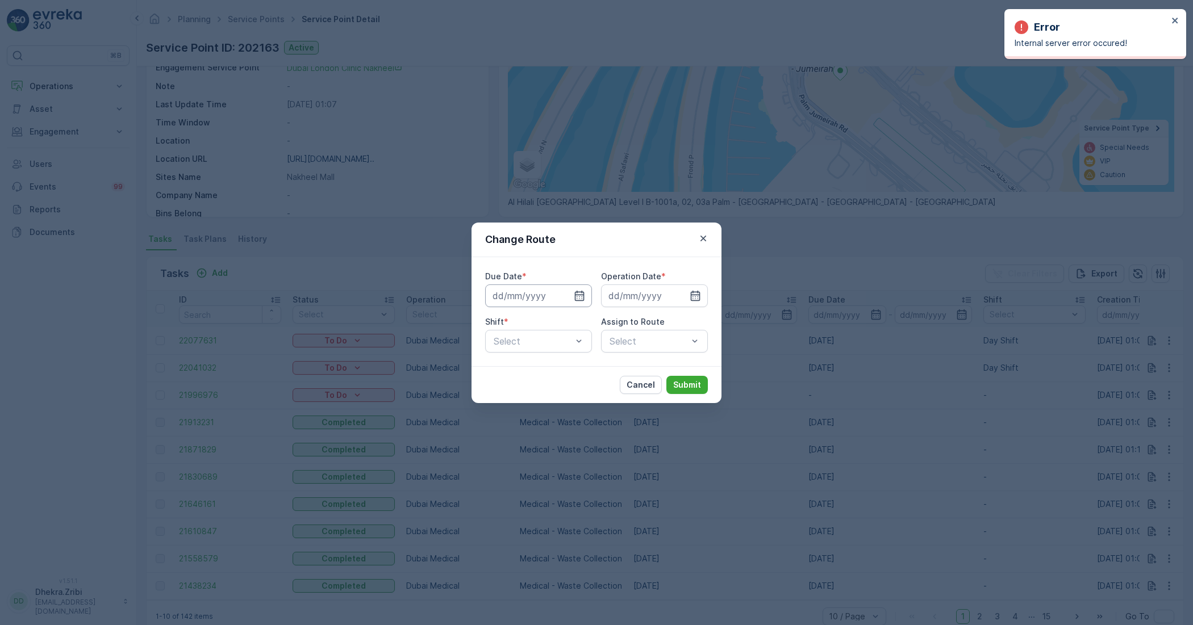
click at [566, 289] on input at bounding box center [538, 296] width 107 height 23
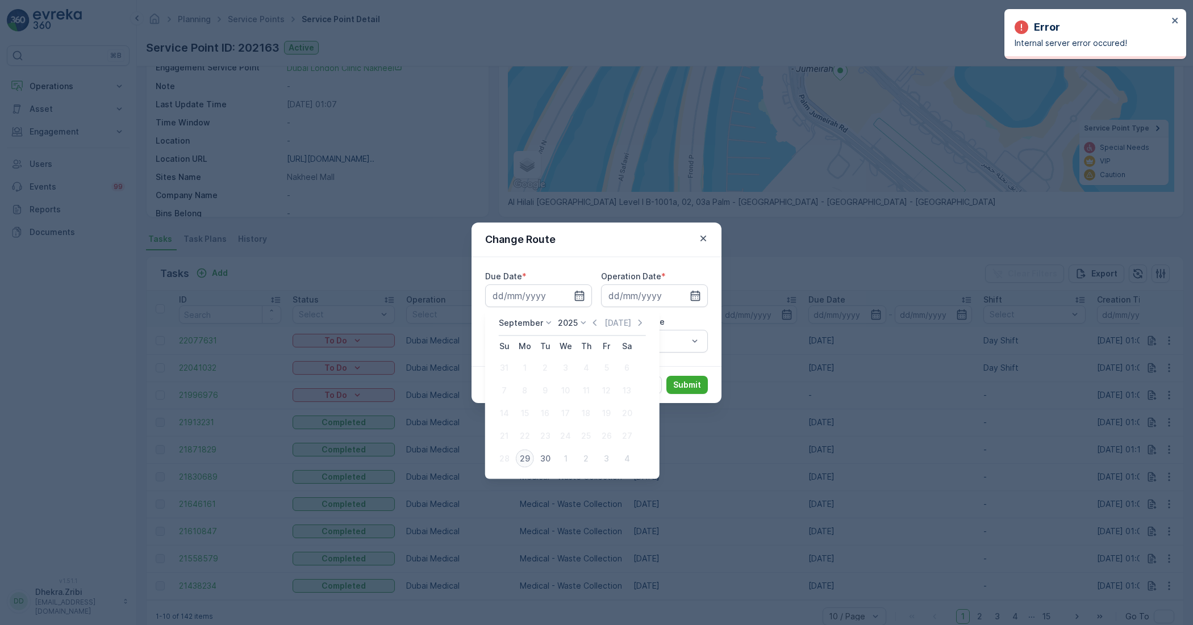
click at [527, 458] on div "29" at bounding box center [525, 459] width 18 height 18
type input "[DATE]"
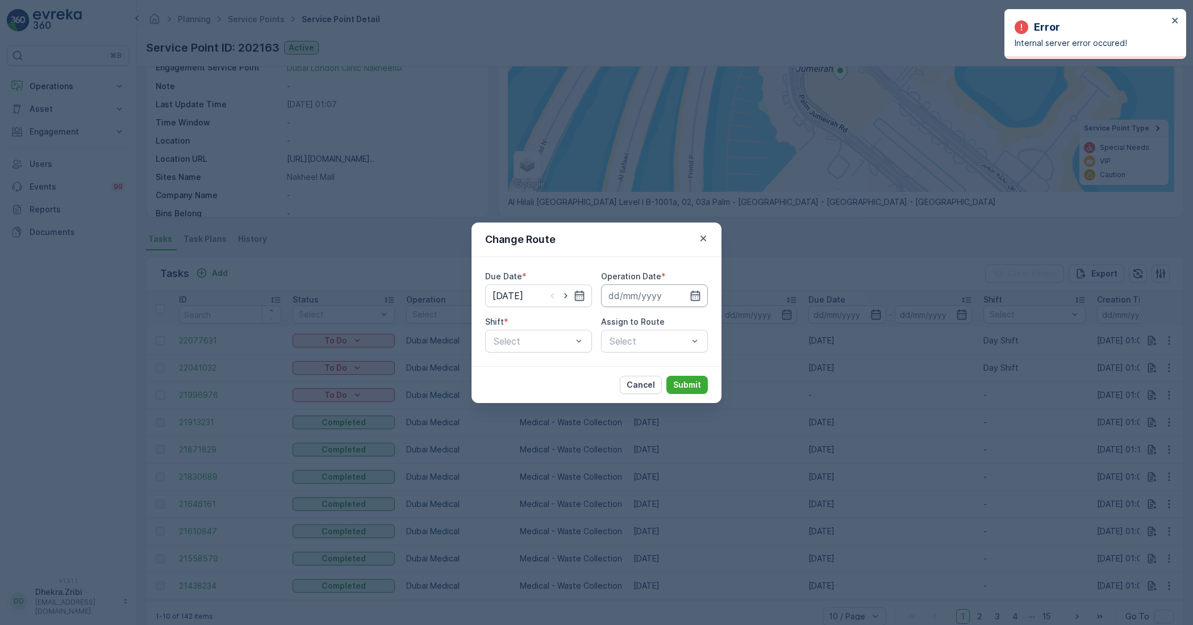
click at [674, 290] on input at bounding box center [654, 296] width 107 height 23
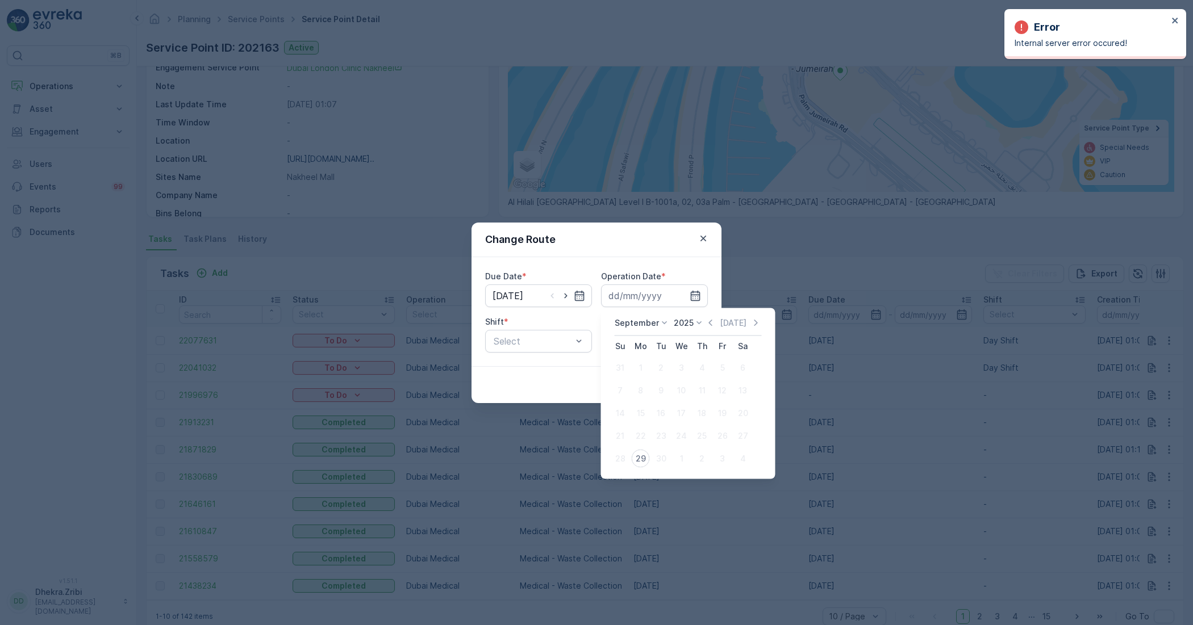
click at [642, 458] on div "29" at bounding box center [641, 459] width 18 height 18
type input "[DATE]"
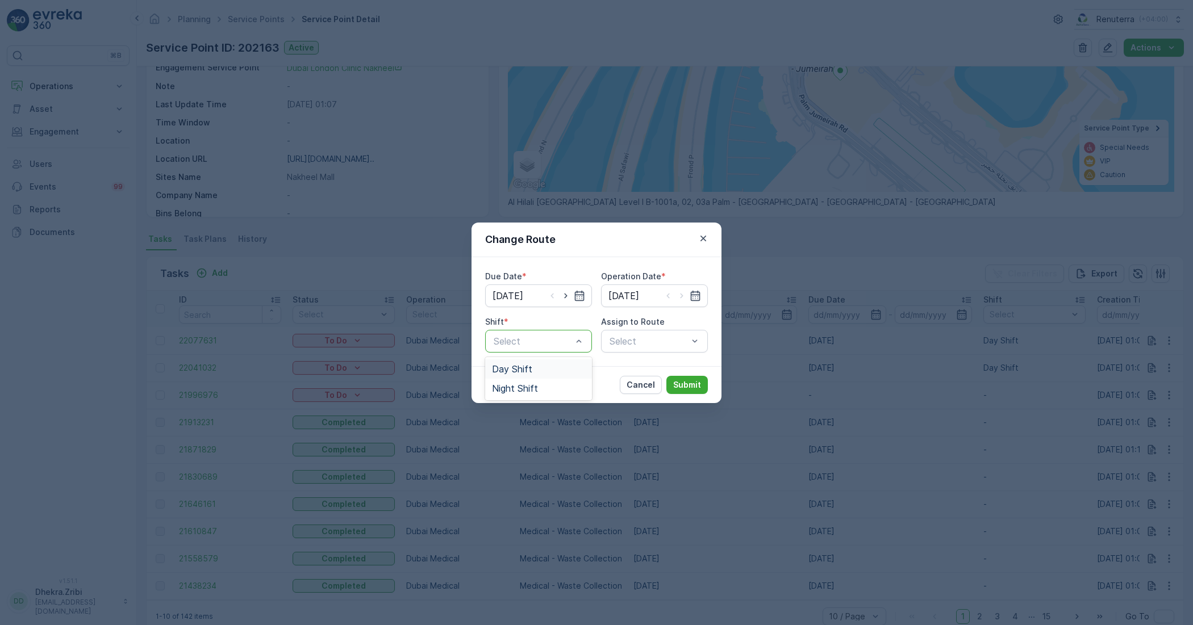
click at [525, 367] on span "Day Shift" at bounding box center [512, 369] width 40 height 10
click at [637, 339] on div "Select" at bounding box center [654, 341] width 107 height 23
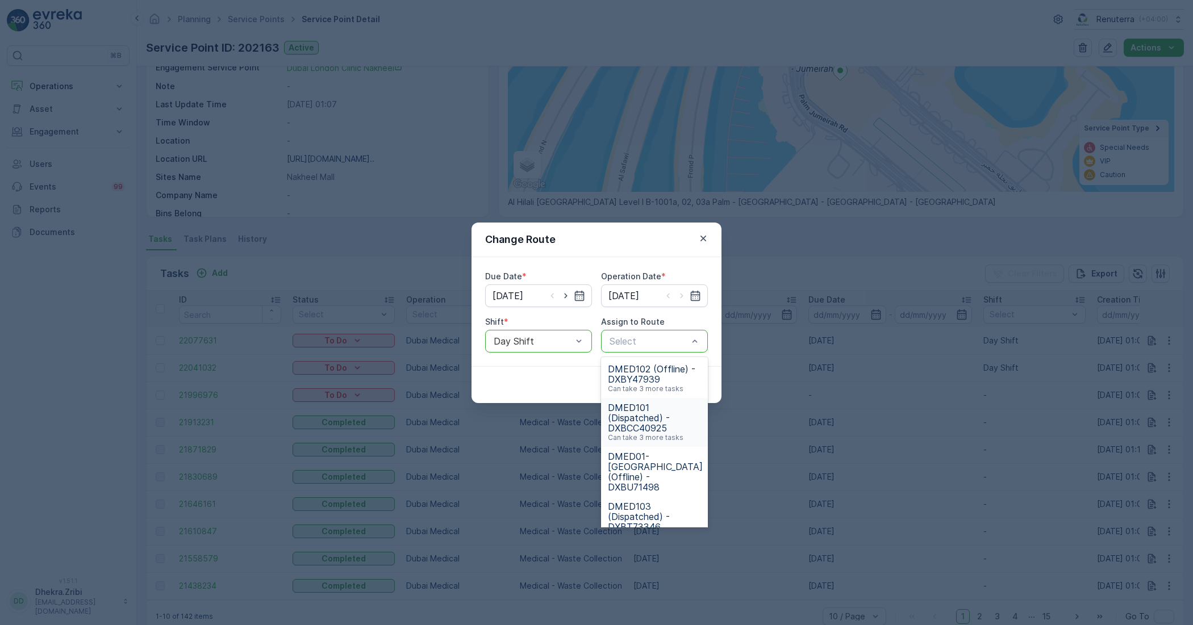
click at [639, 415] on span "DMED101 (Dispatched) - DXBCC40925" at bounding box center [654, 418] width 93 height 31
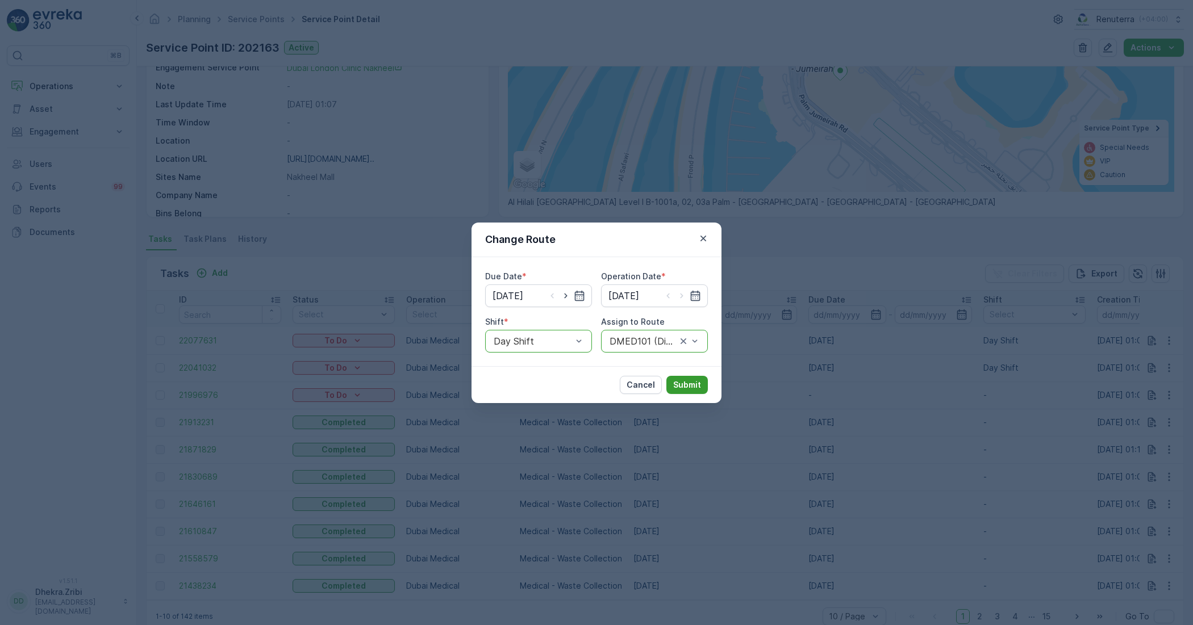
click at [688, 385] on p "Submit" at bounding box center [687, 384] width 28 height 11
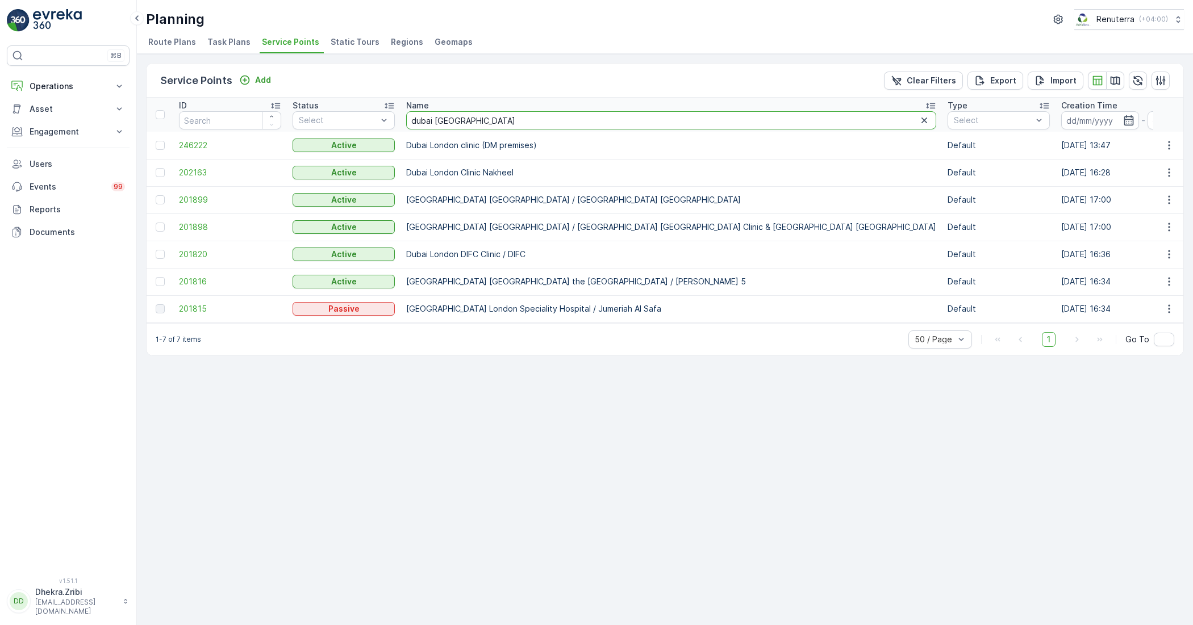
drag, startPoint x: 480, startPoint y: 122, endPoint x: 399, endPoint y: 102, distance: 83.6
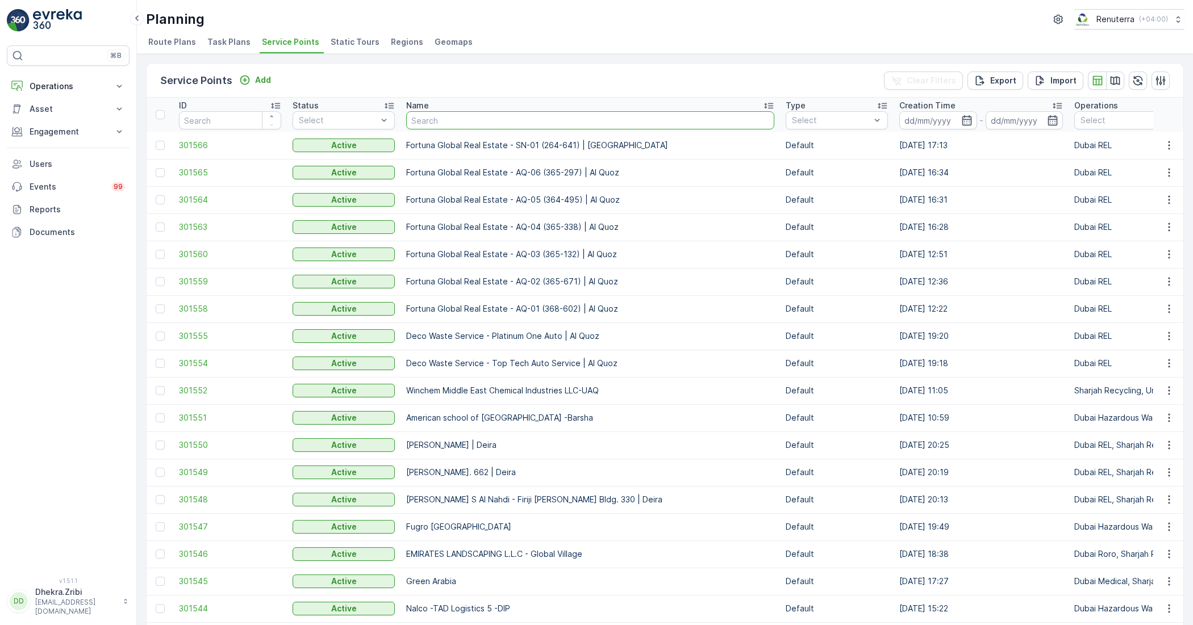
click at [463, 118] on input "text" at bounding box center [590, 120] width 368 height 18
type input "delta"
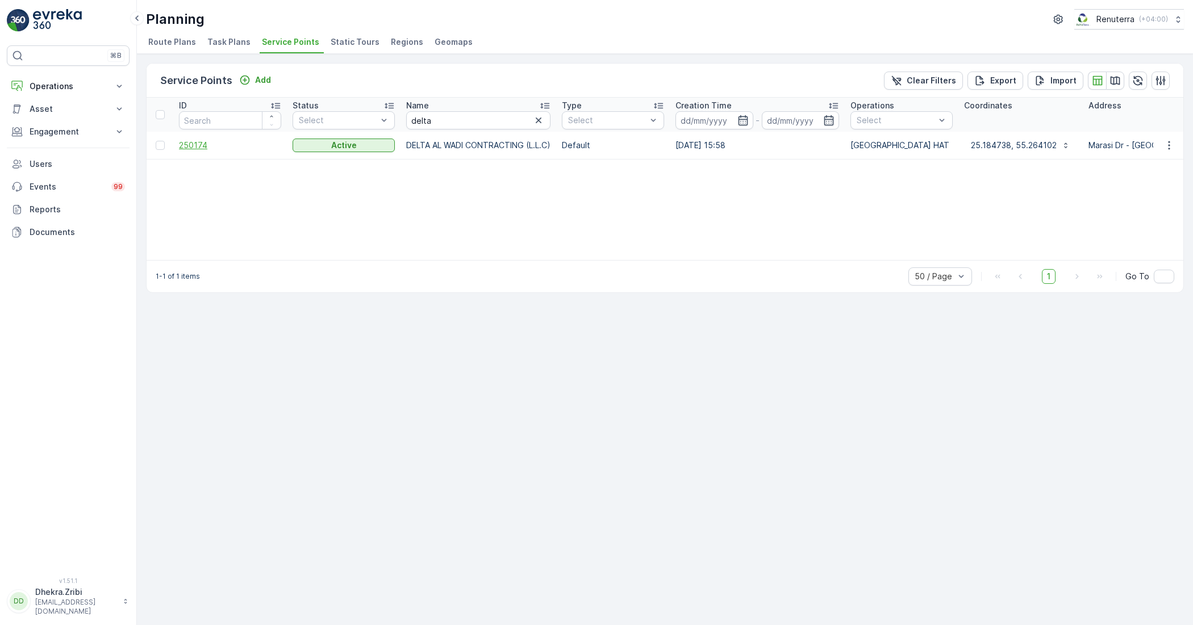
click at [204, 143] on span "250174" at bounding box center [230, 145] width 102 height 11
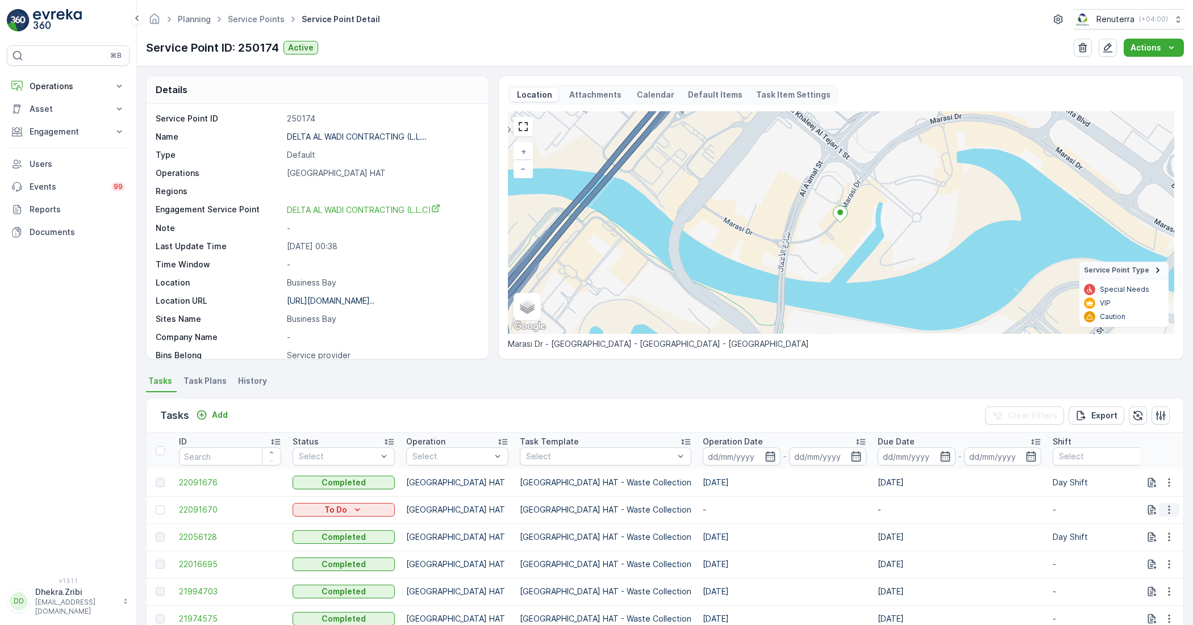
click at [1164, 508] on icon "button" at bounding box center [1168, 509] width 11 height 11
click at [1135, 555] on span "Change Route" at bounding box center [1139, 558] width 55 height 11
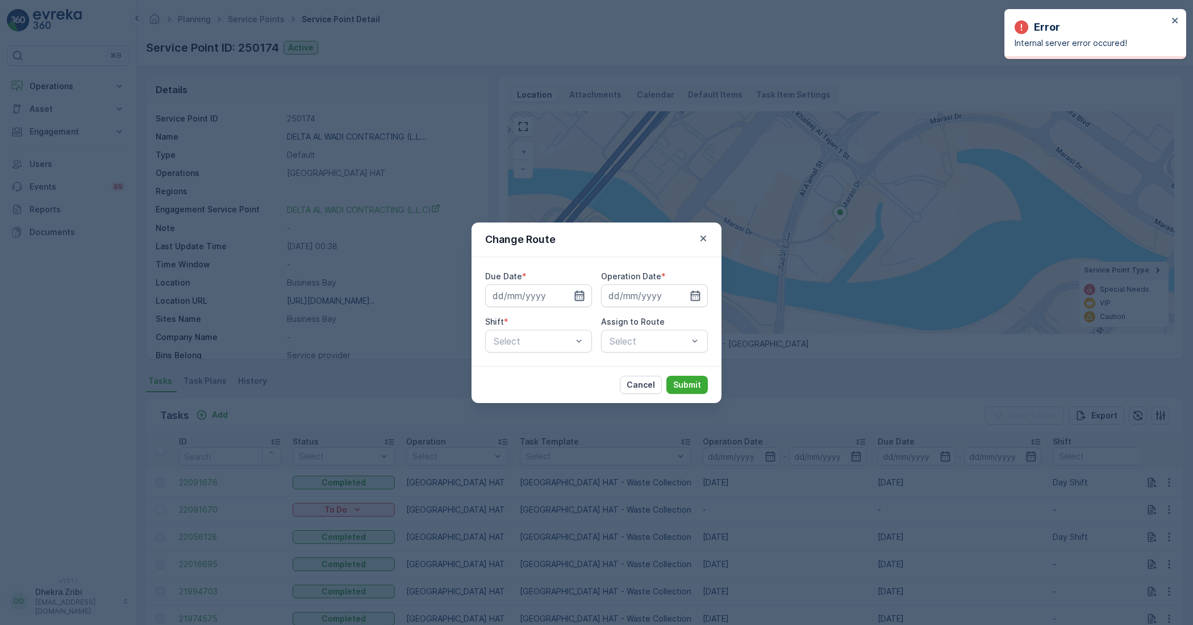
click at [579, 296] on icon "button" at bounding box center [580, 295] width 10 height 10
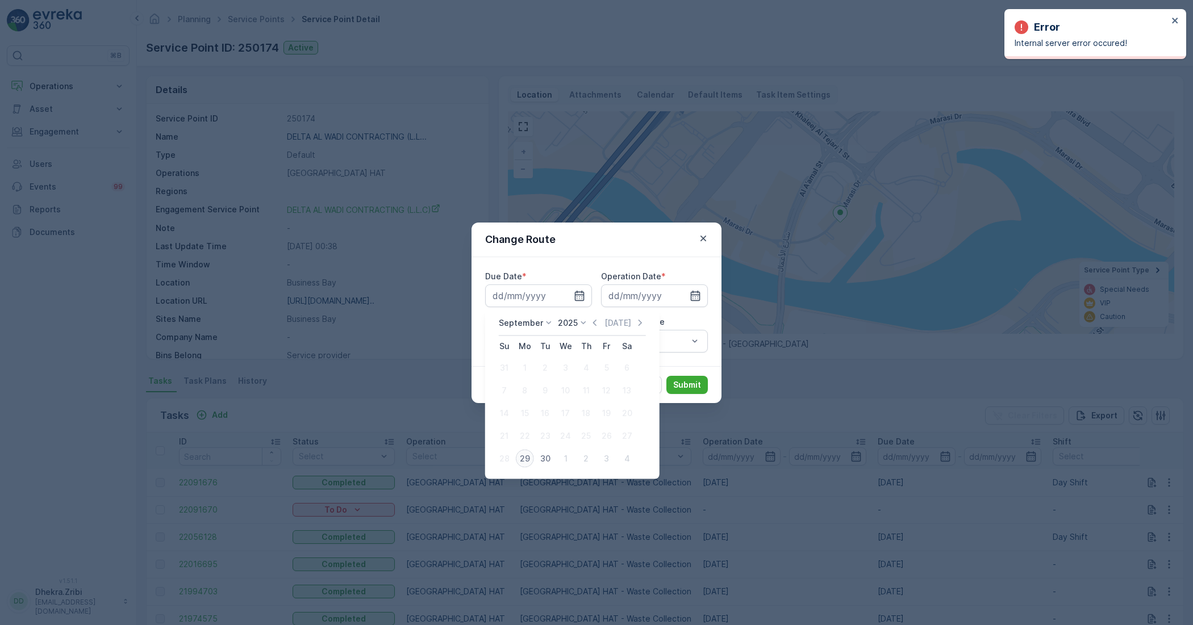
click at [529, 457] on div "29" at bounding box center [525, 459] width 18 height 18
type input "[DATE]"
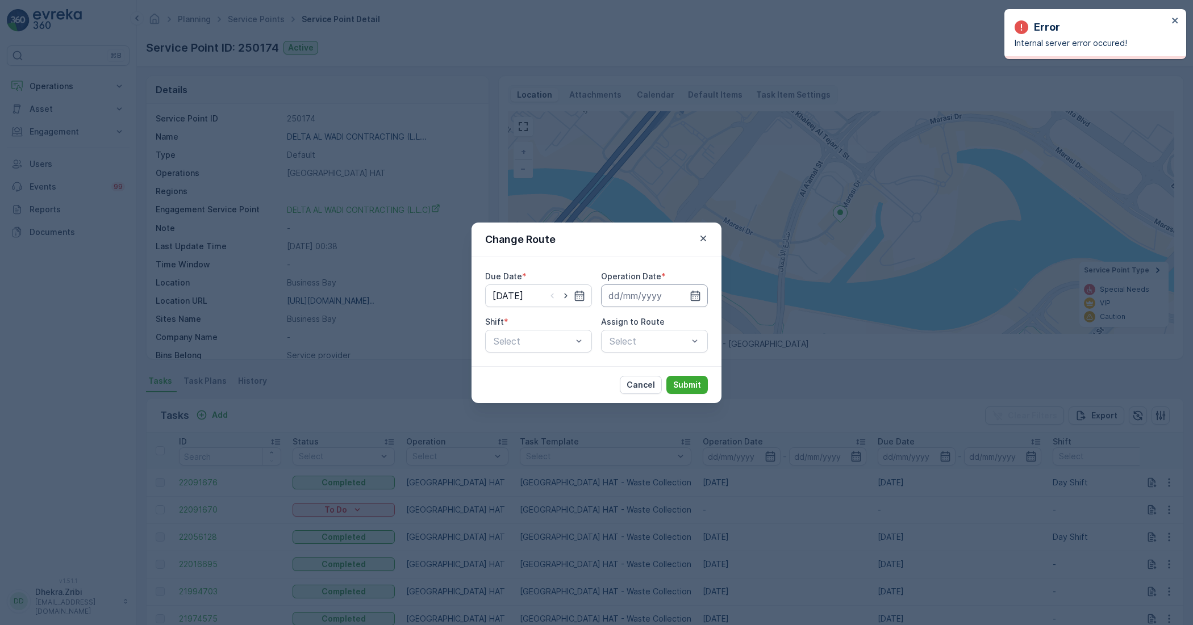
click at [642, 296] on input at bounding box center [654, 296] width 107 height 23
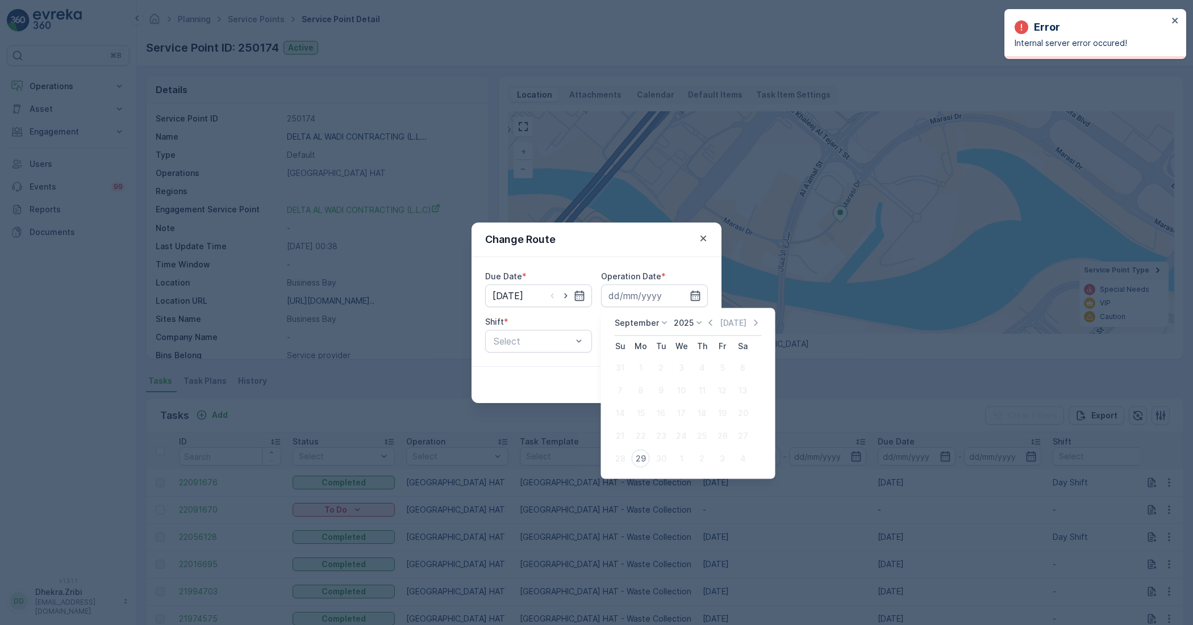
click at [638, 453] on div "29" at bounding box center [641, 459] width 18 height 18
type input "[DATE]"
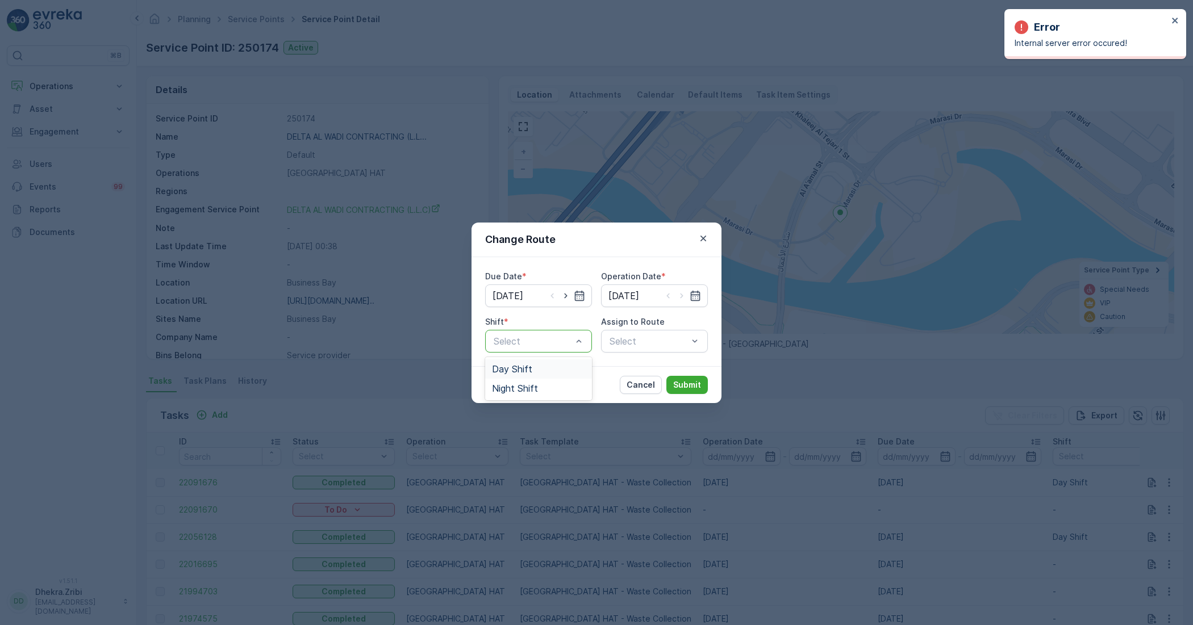
click at [523, 331] on div "Select" at bounding box center [538, 341] width 107 height 23
drag, startPoint x: 519, startPoint y: 365, endPoint x: 594, endPoint y: 350, distance: 77.1
click at [517, 365] on span "Day Shift" at bounding box center [512, 369] width 40 height 10
click at [659, 330] on div "Select" at bounding box center [654, 341] width 107 height 23
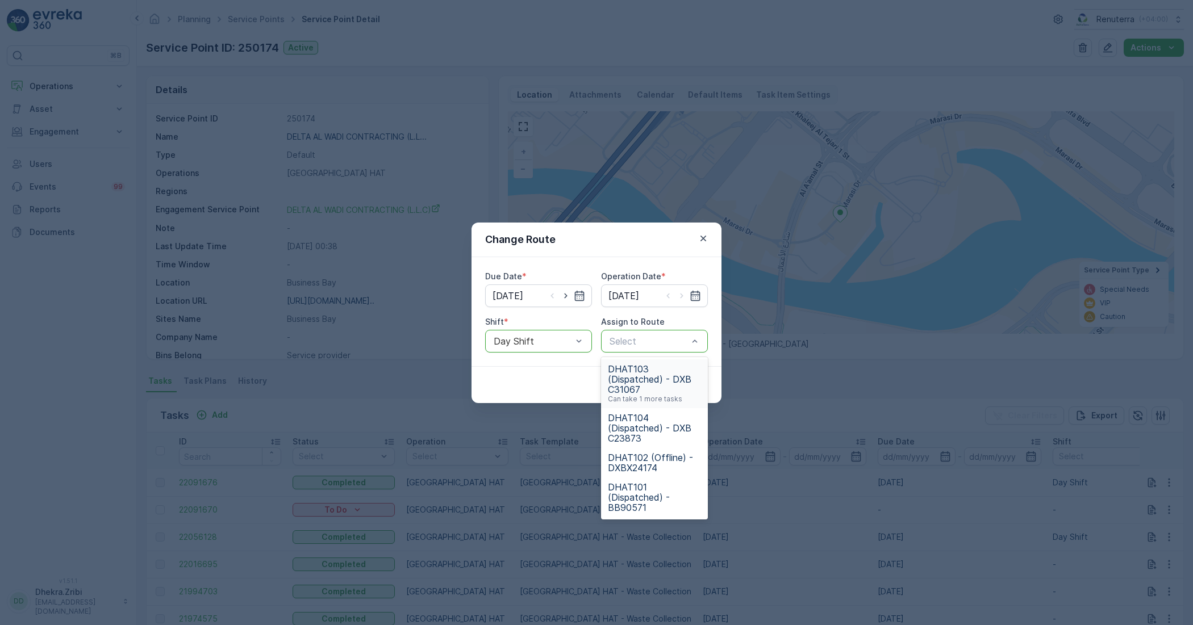
drag, startPoint x: 635, startPoint y: 385, endPoint x: 642, endPoint y: 387, distance: 7.9
click at [634, 385] on span "DHAT103 (Dispatched) - DXB C31067" at bounding box center [654, 379] width 93 height 31
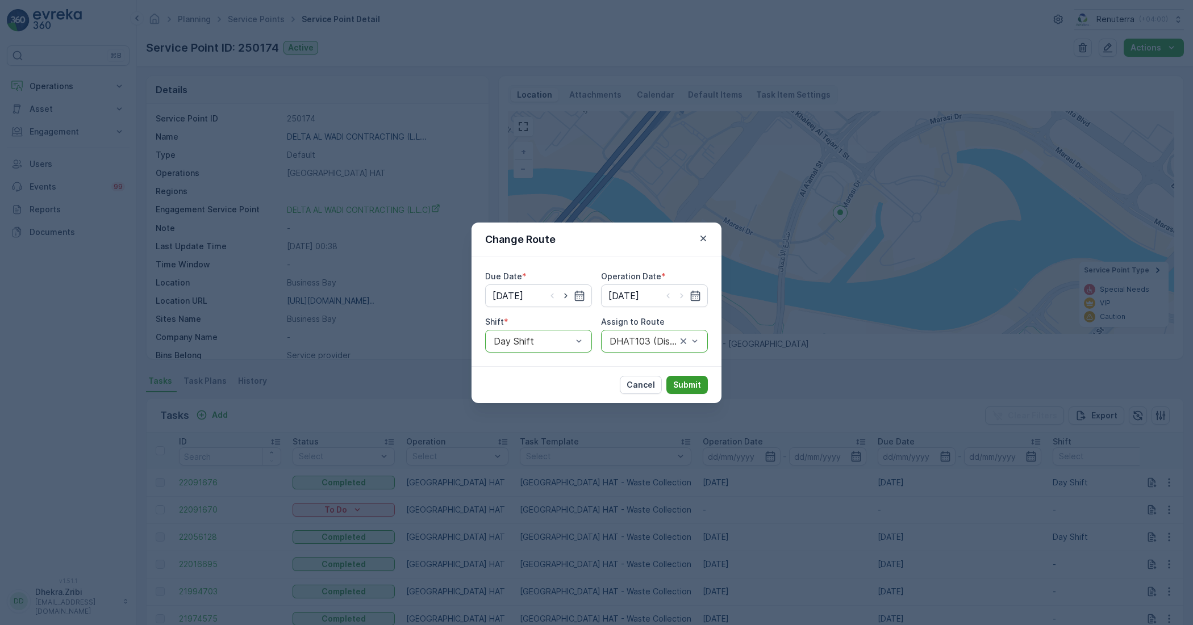
click at [685, 387] on p "Submit" at bounding box center [687, 384] width 28 height 11
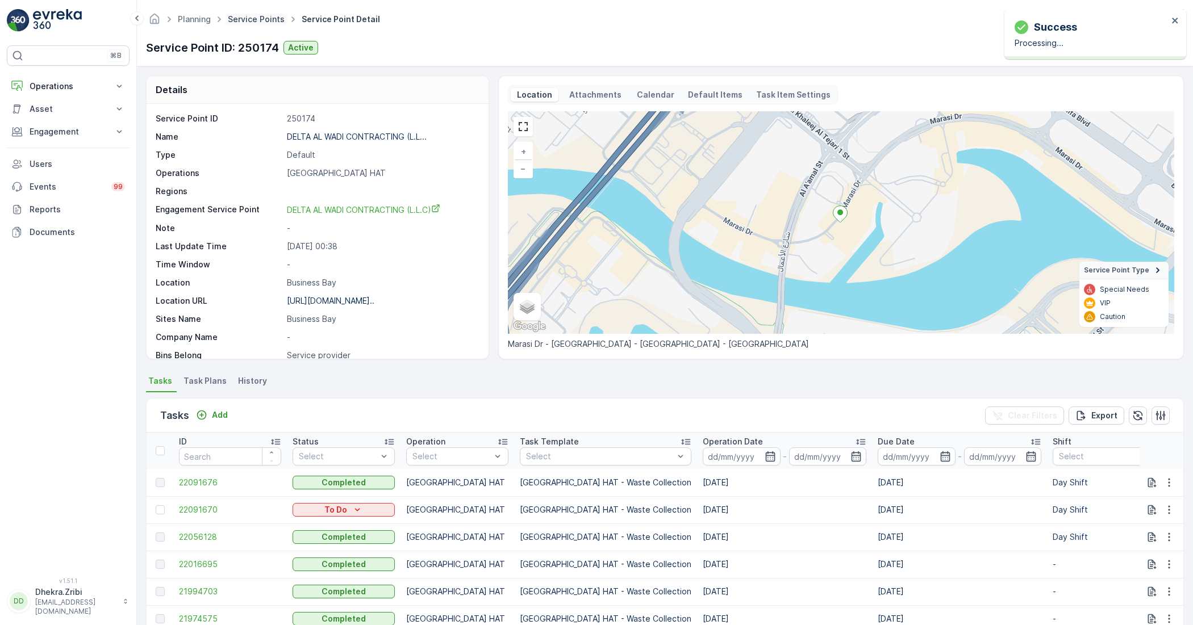
click at [265, 23] on link "Service Points" at bounding box center [256, 19] width 57 height 10
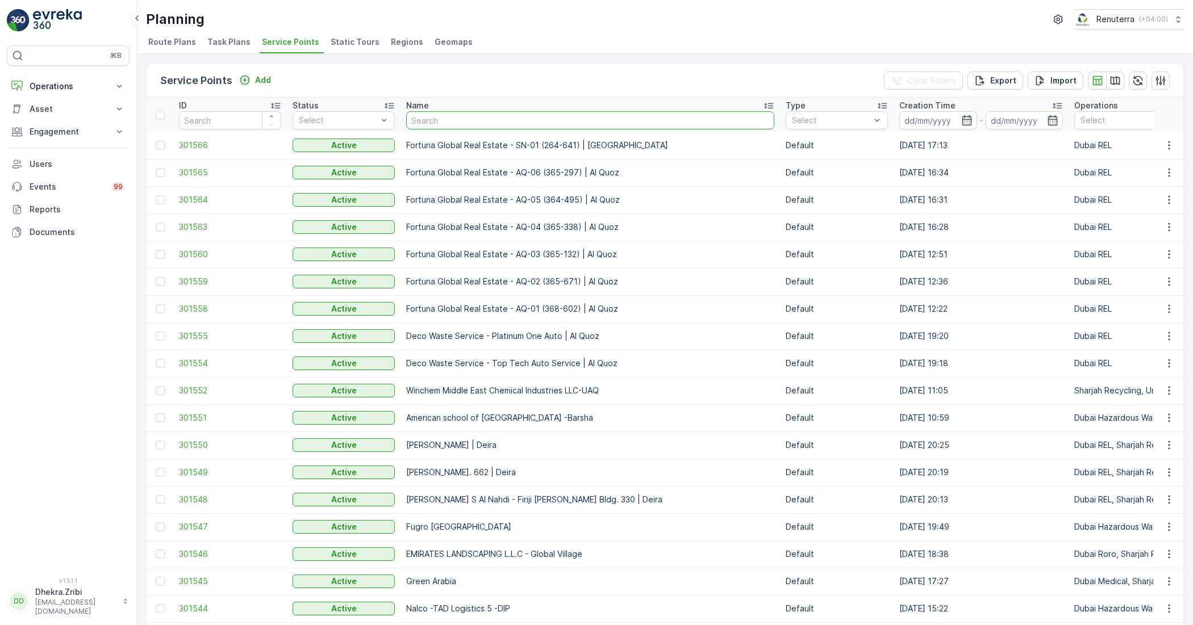
click at [475, 123] on input "text" at bounding box center [590, 120] width 368 height 18
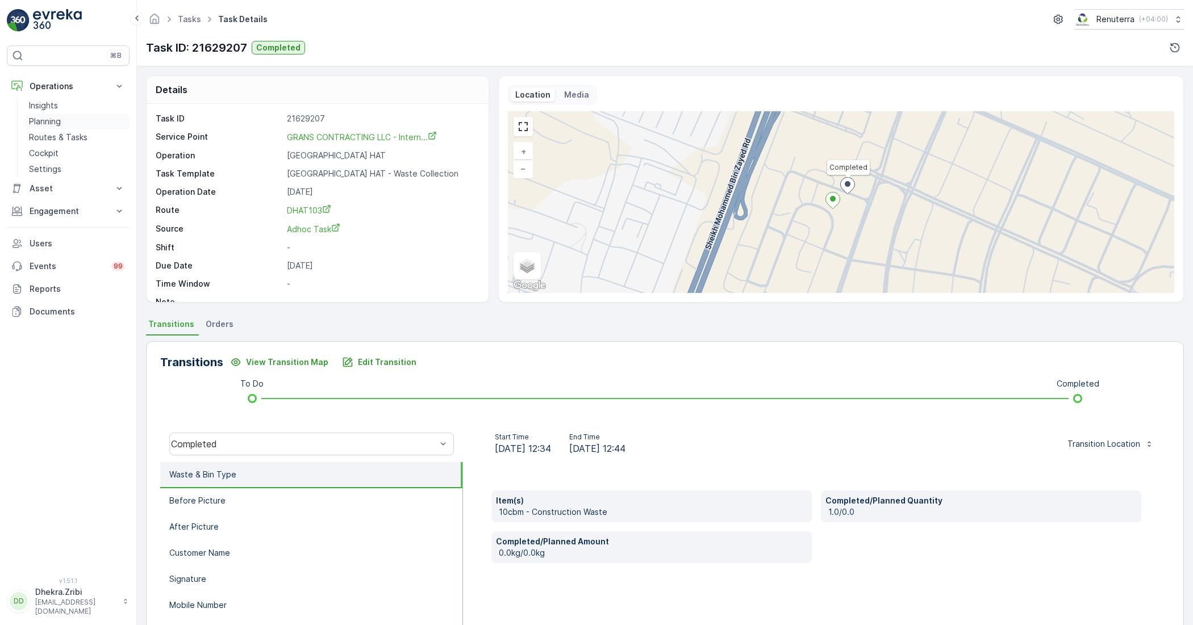
click at [52, 121] on p "Planning" at bounding box center [45, 121] width 32 height 11
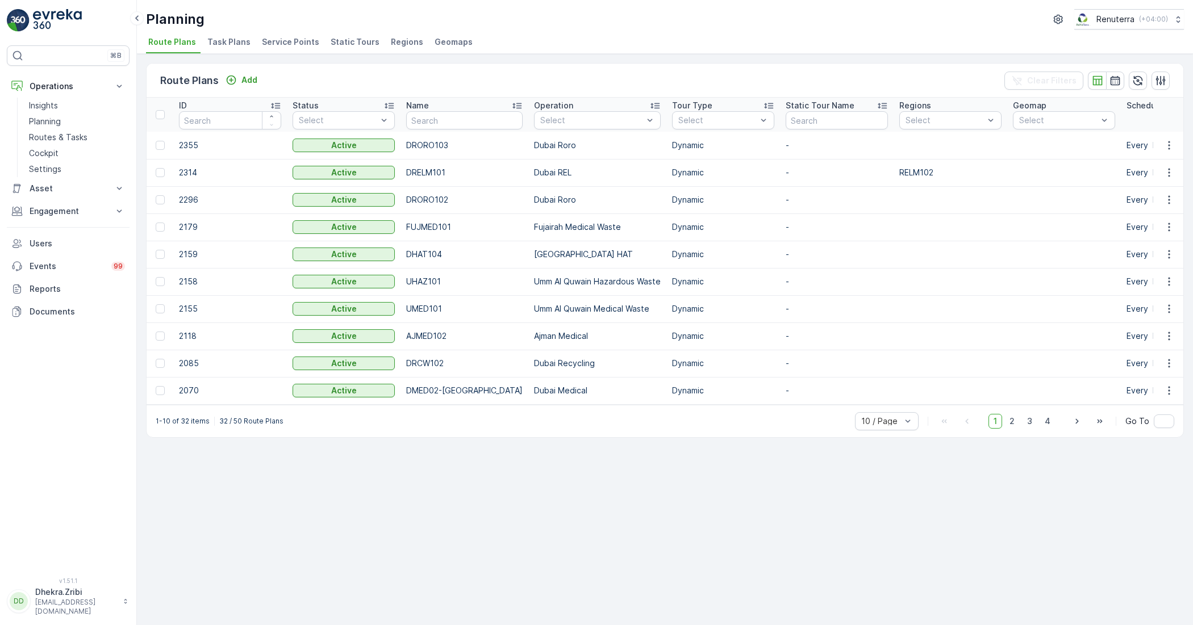
click at [296, 40] on span "Service Points" at bounding box center [290, 41] width 57 height 11
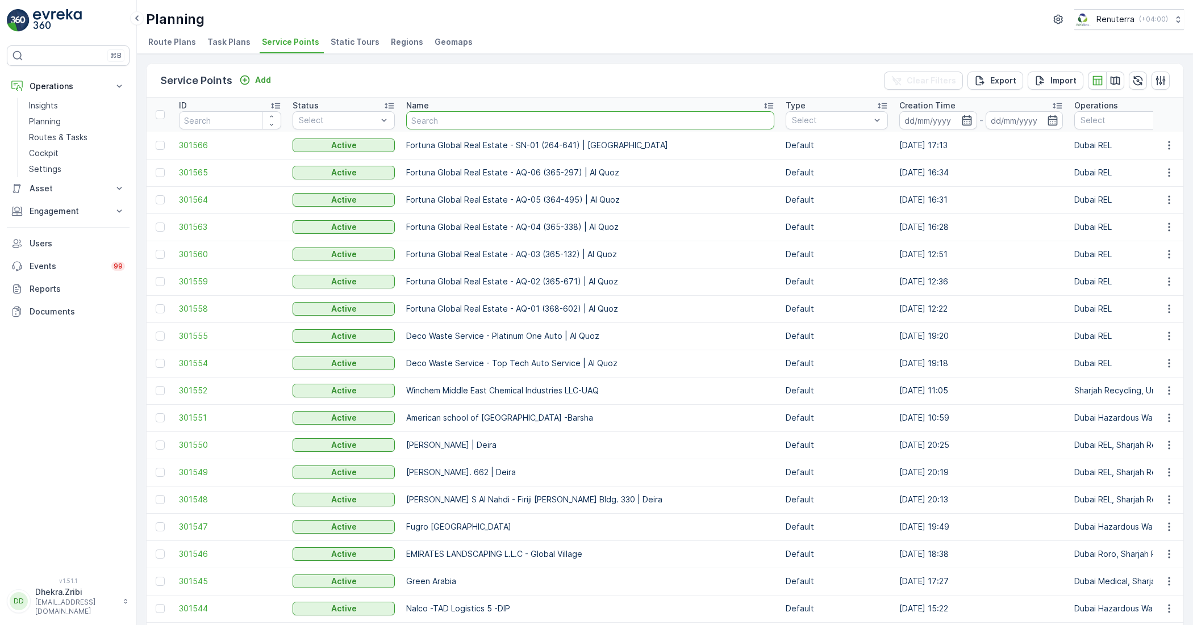
click at [549, 120] on input "text" at bounding box center [590, 120] width 368 height 18
type input "murtaz"
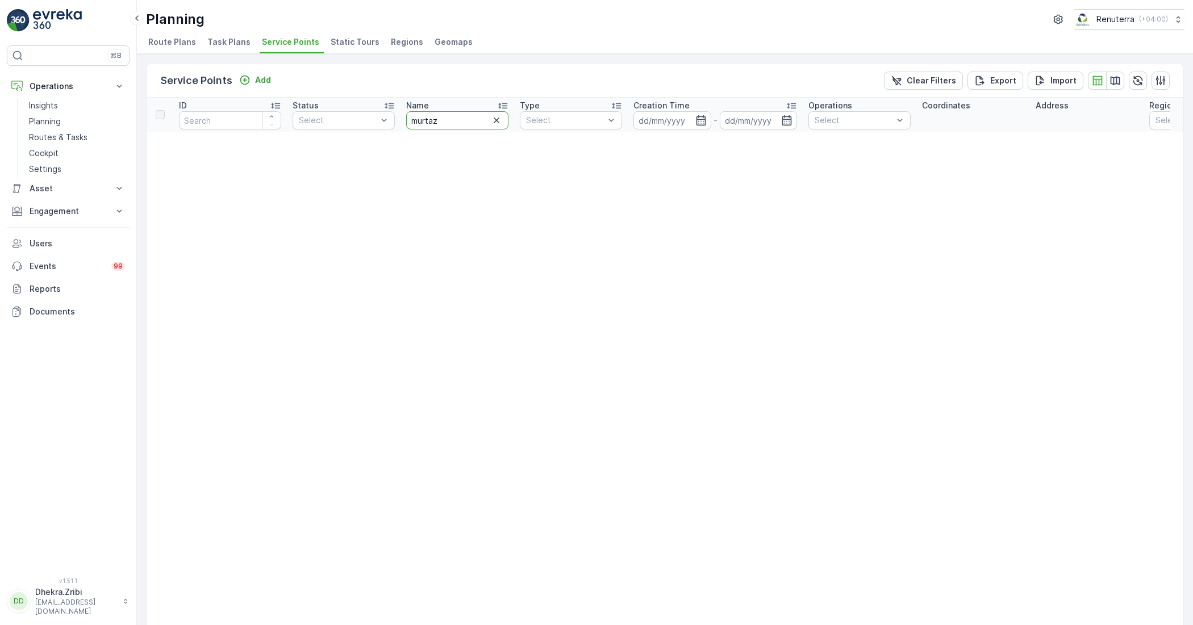
click at [446, 118] on input "murtaz" at bounding box center [457, 120] width 102 height 18
type input "m"
type input "emirate"
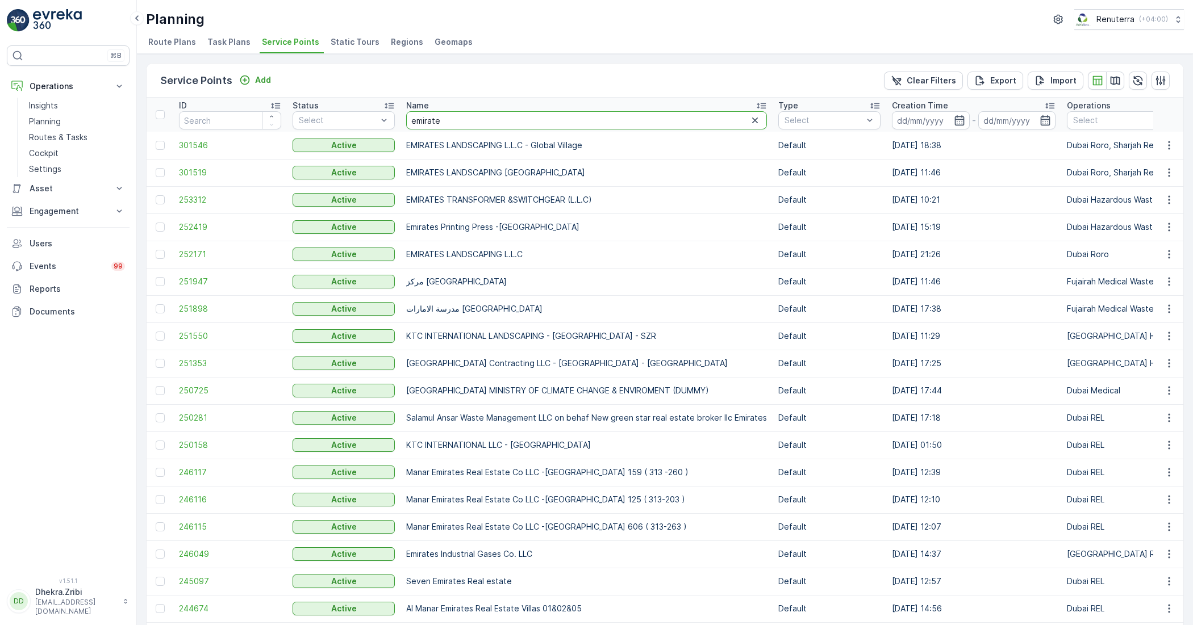
drag, startPoint x: 467, startPoint y: 121, endPoint x: 367, endPoint y: 109, distance: 100.7
type input "manar"
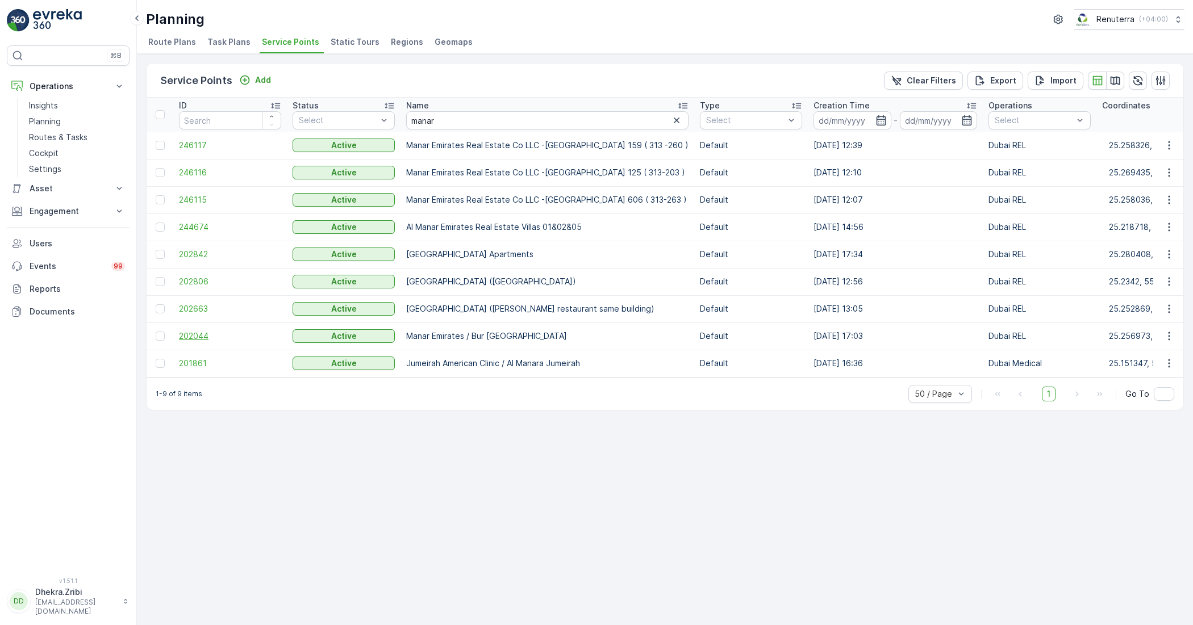
click at [203, 336] on span "202044" at bounding box center [230, 336] width 102 height 11
